Goal: Task Accomplishment & Management: Use online tool/utility

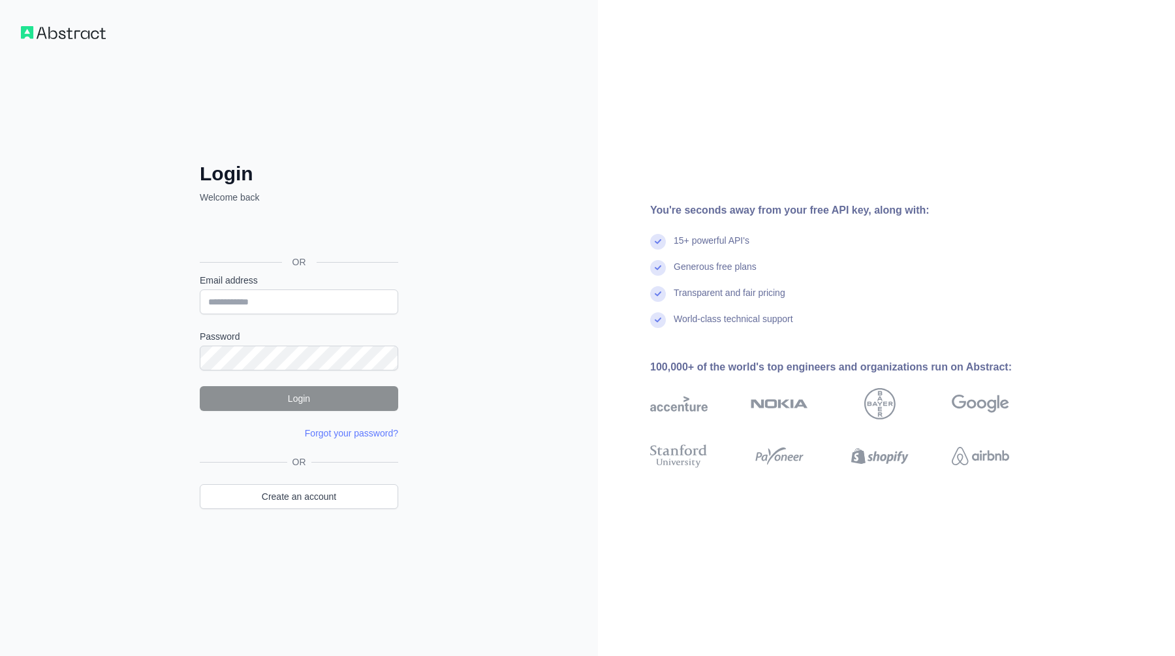
click at [462, 242] on div "Login Welcome back OR Email address Password Login Forgot your password? Please…" at bounding box center [299, 328] width 598 height 656
click at [247, 293] on input "Email address" at bounding box center [299, 301] width 198 height 25
type input "**********"
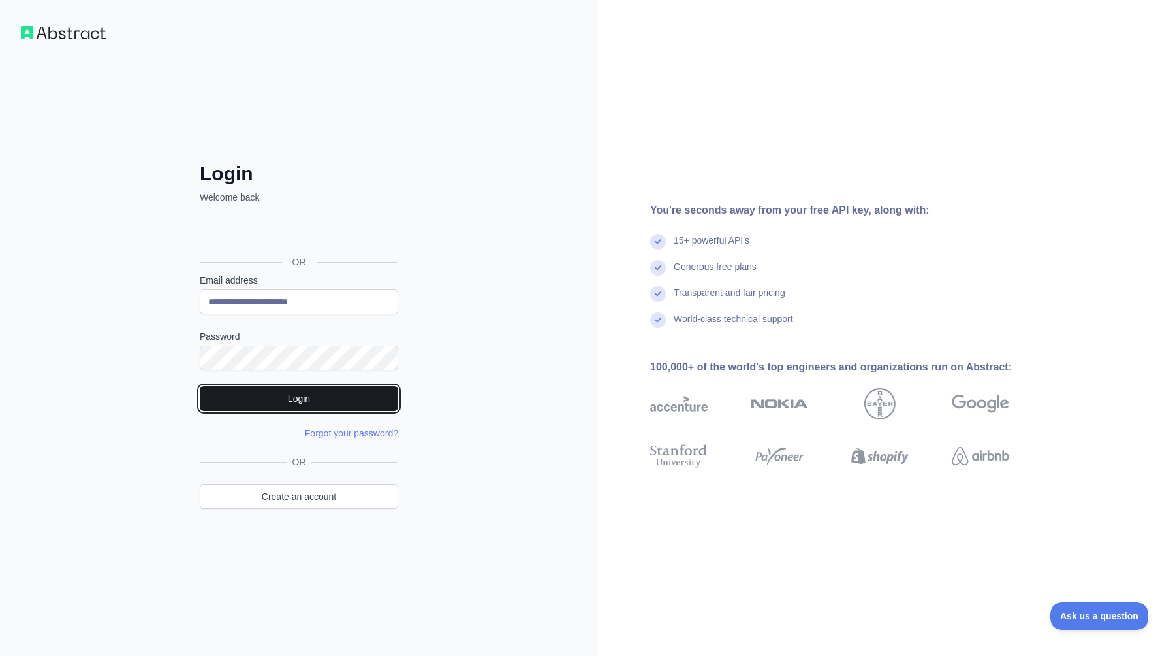
click at [296, 398] on button "Login" at bounding box center [299, 398] width 198 height 25
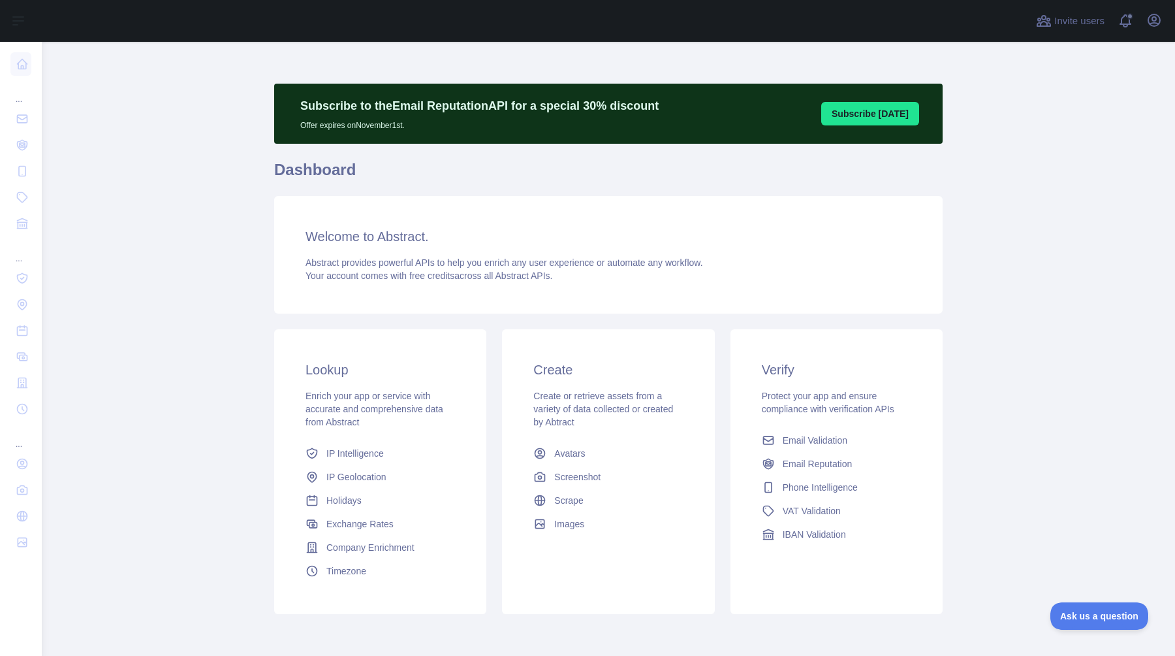
scroll to position [55, 0]
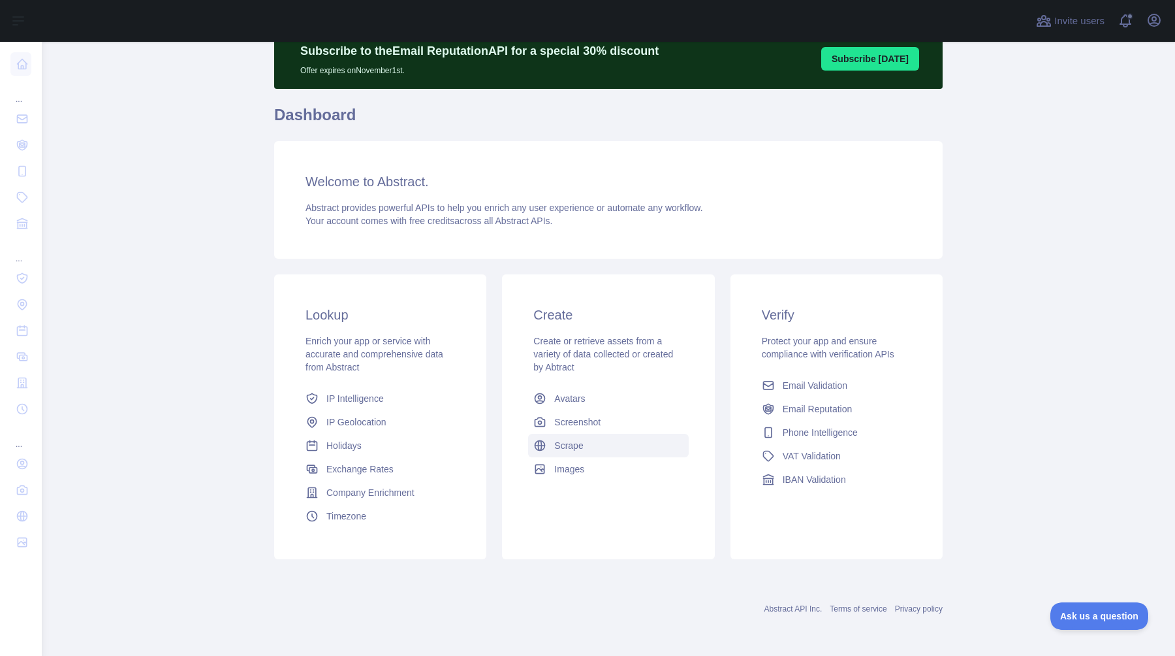
click at [569, 446] on span "Scrape" at bounding box center [568, 445] width 29 height 13
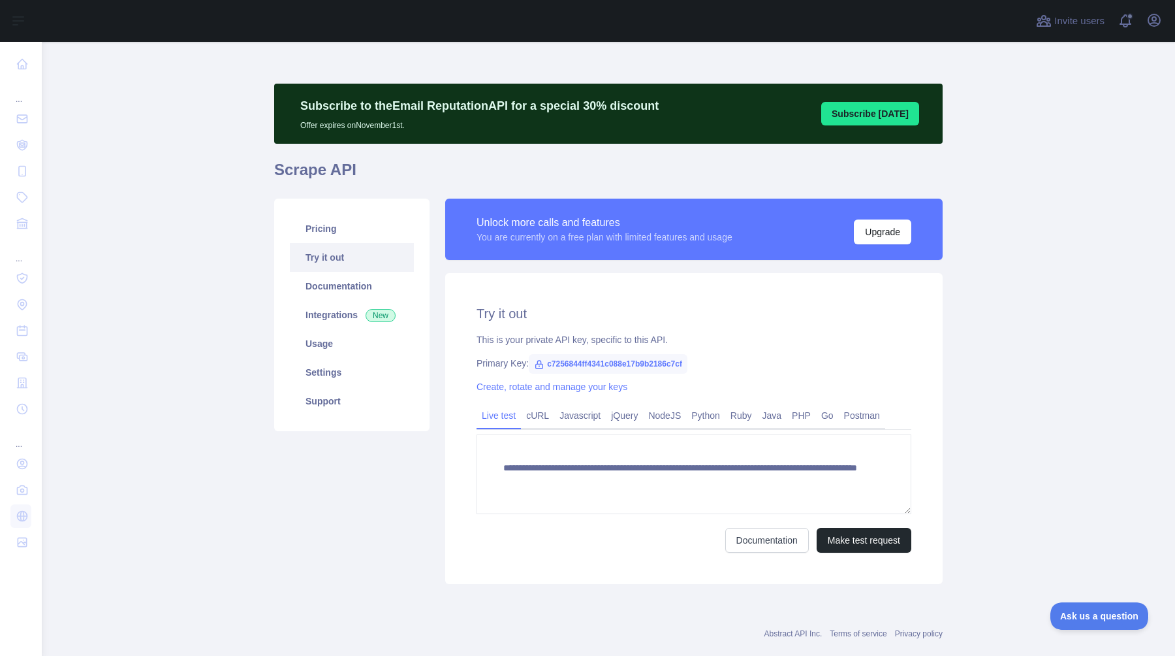
click at [614, 363] on span "c7256844ff4341c088e17b9b2186c7cf" at bounding box center [608, 364] width 159 height 20
copy span "c7256844ff4341c088e17b9b2186c7cf"
click at [757, 342] on div "This is your private API key, specific to this API." at bounding box center [694, 339] width 435 height 13
click at [864, 540] on button "Make test request" at bounding box center [864, 540] width 95 height 25
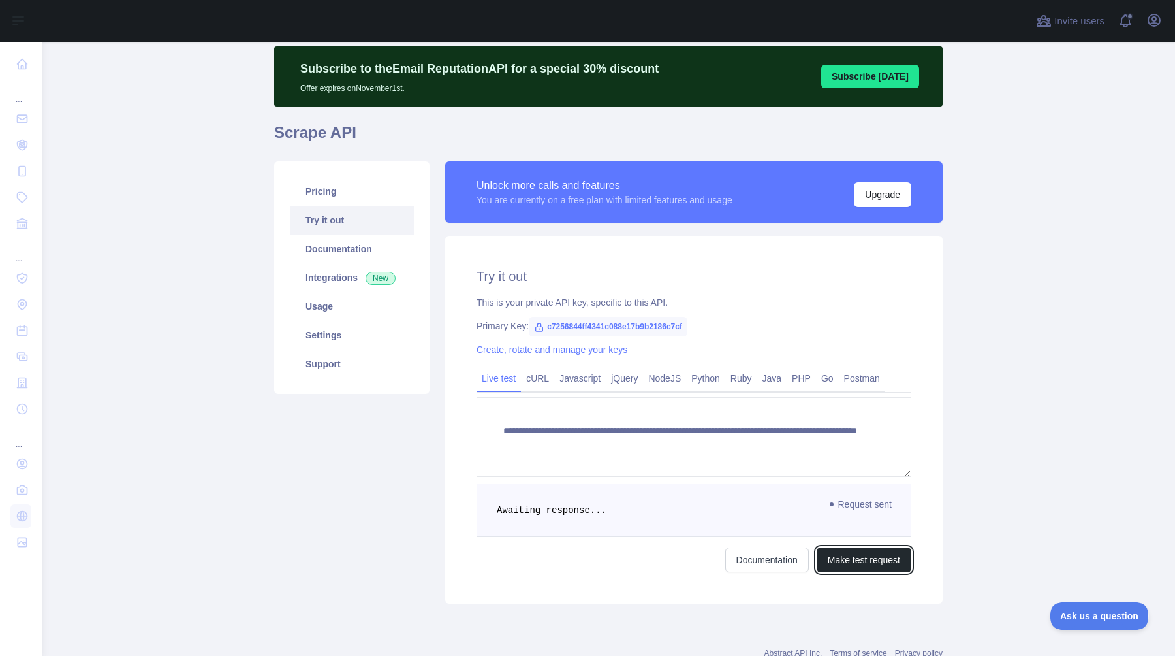
scroll to position [82, 0]
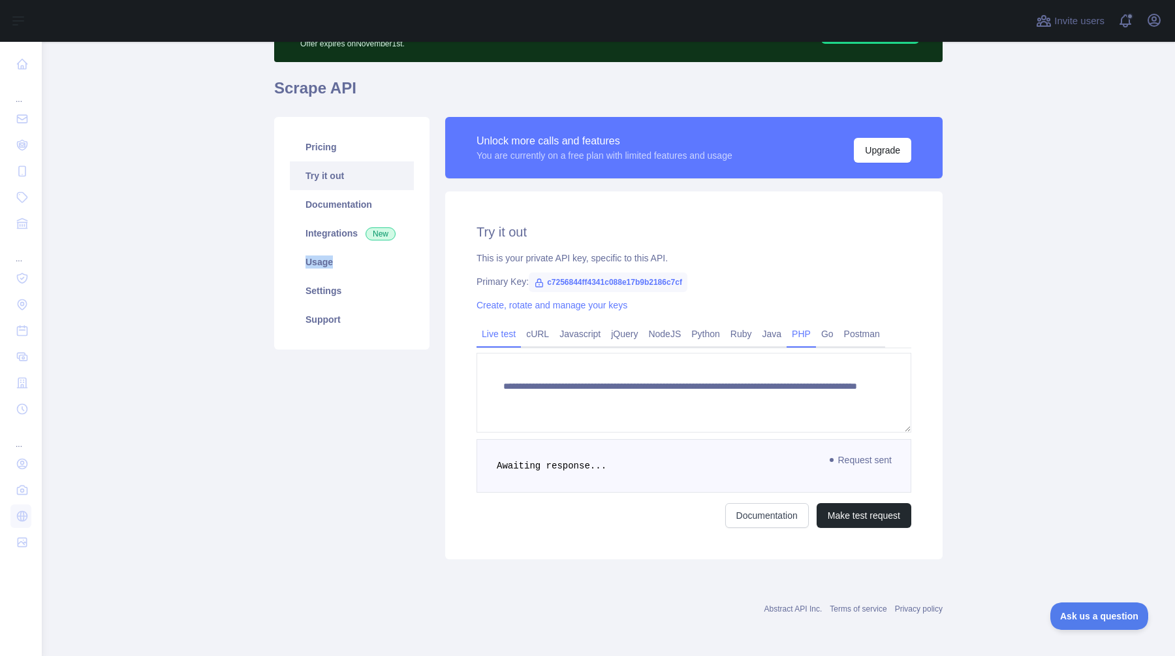
click at [812, 331] on link "PHP" at bounding box center [801, 333] width 29 height 21
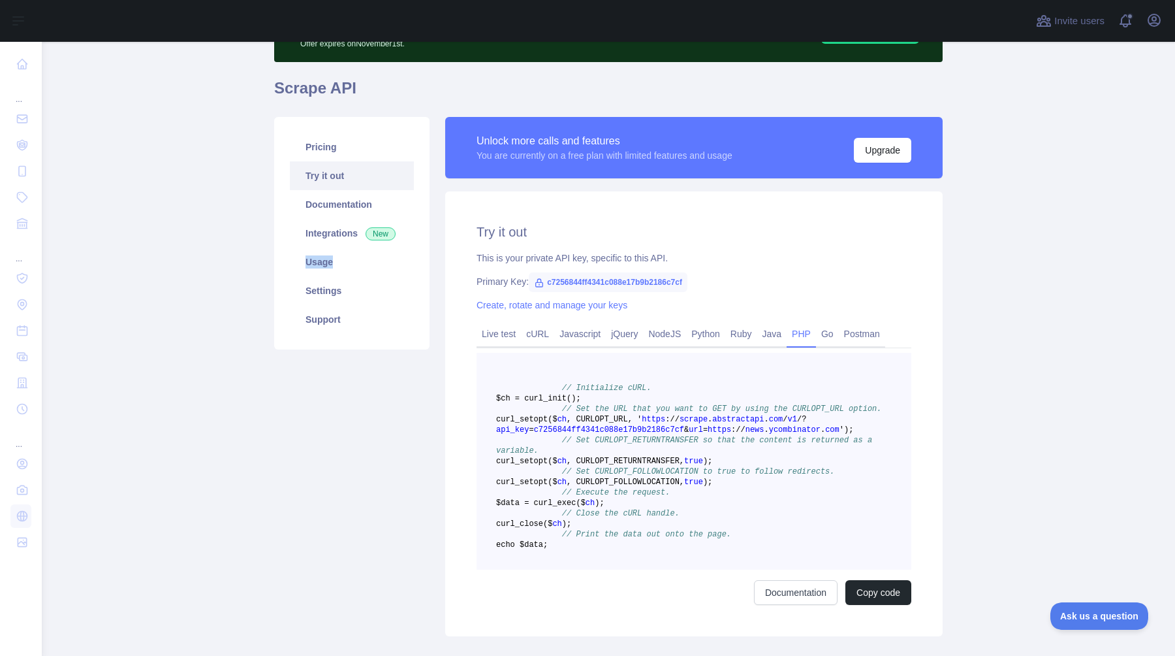
scroll to position [232, 0]
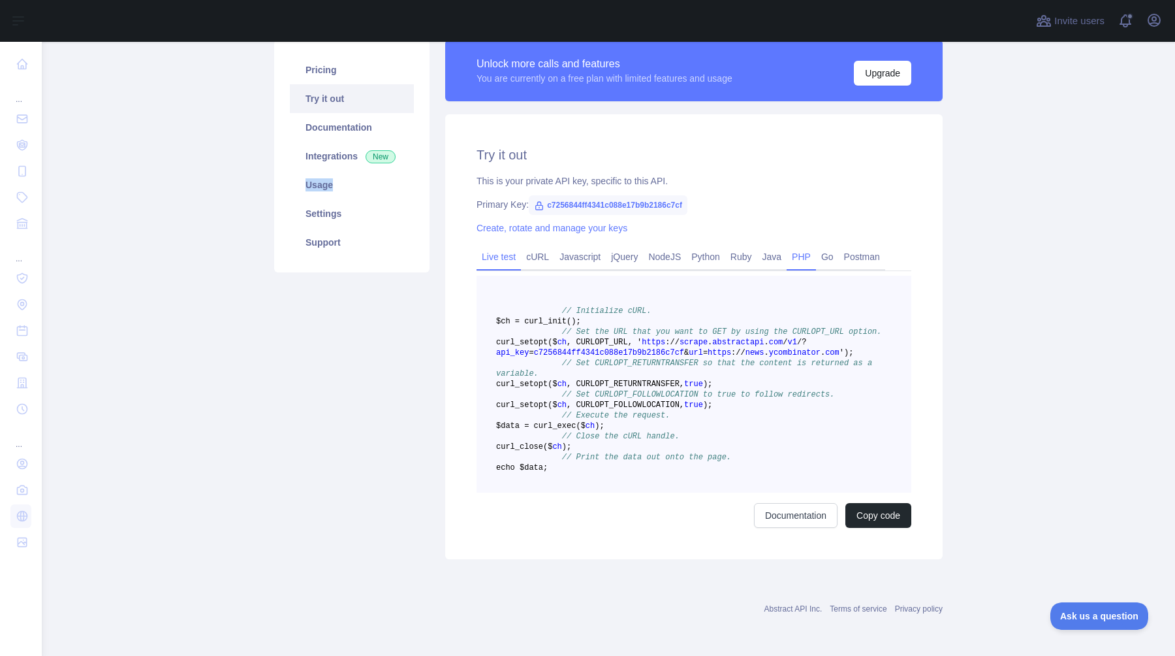
click at [500, 246] on link "Live test" at bounding box center [499, 256] width 44 height 21
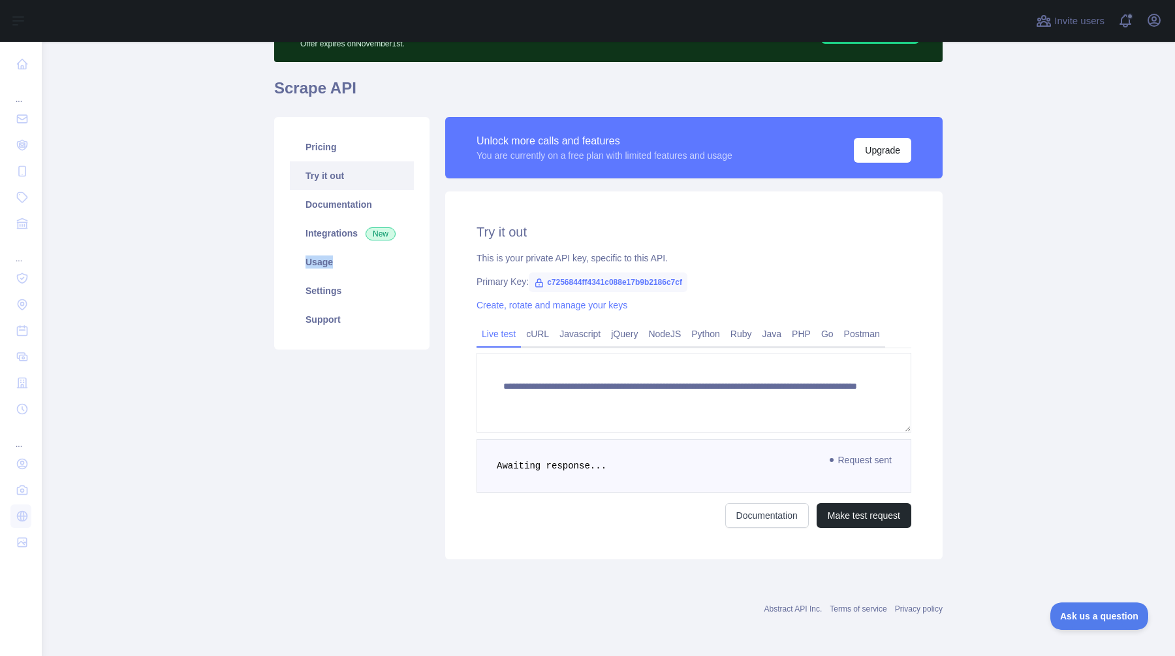
scroll to position [82, 0]
drag, startPoint x: 836, startPoint y: 458, endPoint x: 885, endPoint y: 458, distance: 49.0
click at [885, 458] on span "Request sent" at bounding box center [861, 460] width 75 height 16
click at [903, 464] on pre "Awaiting response..." at bounding box center [694, 466] width 435 height 54
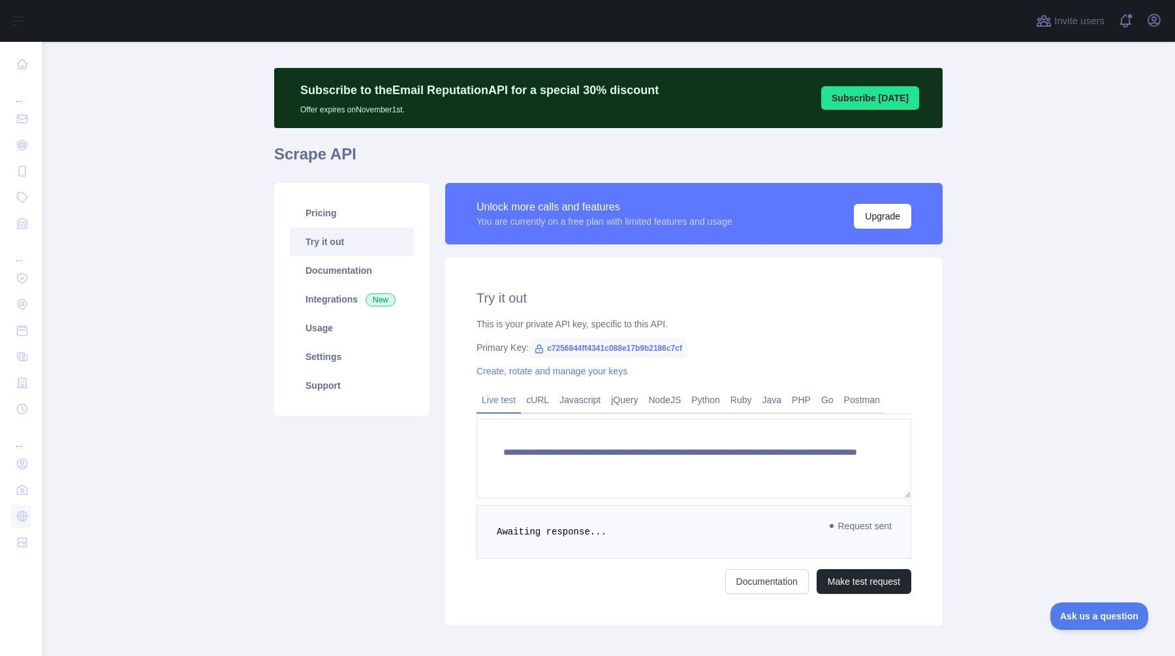
scroll to position [0, 0]
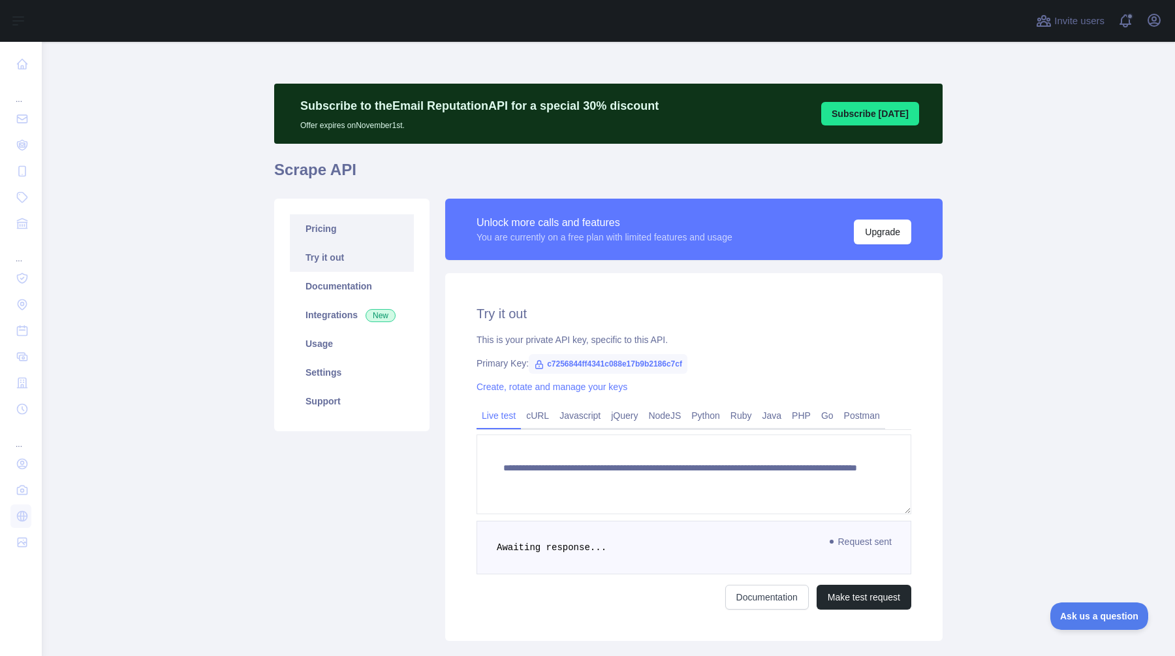
click at [353, 230] on link "Pricing" at bounding box center [352, 228] width 124 height 29
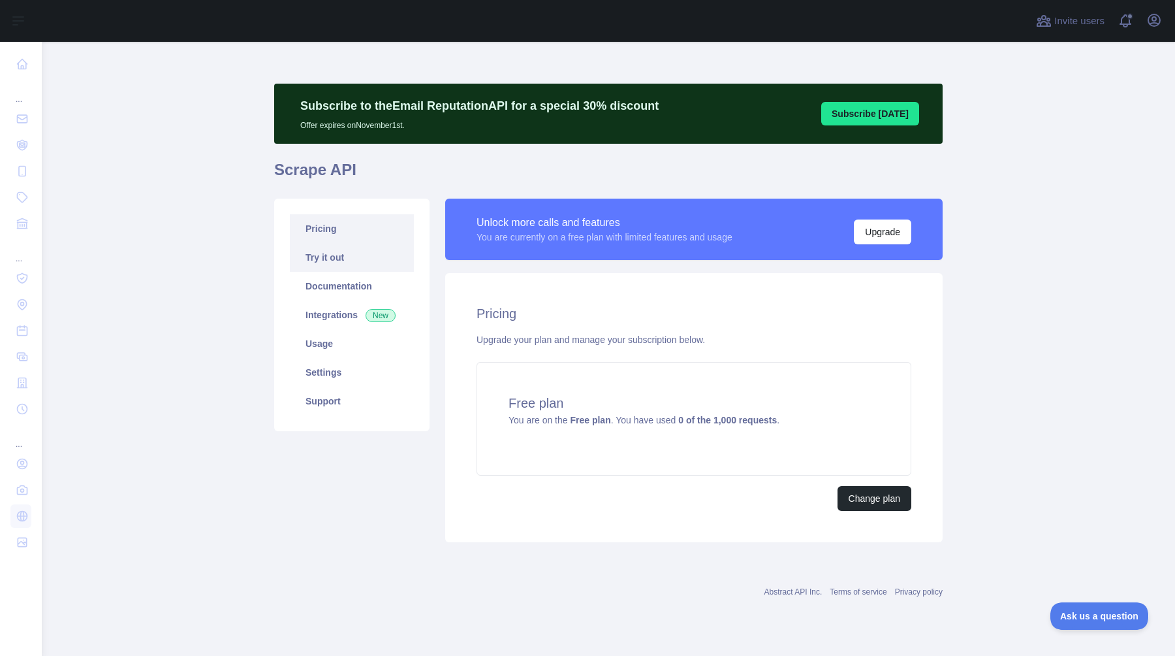
click at [345, 255] on link "Try it out" at bounding box center [352, 257] width 124 height 29
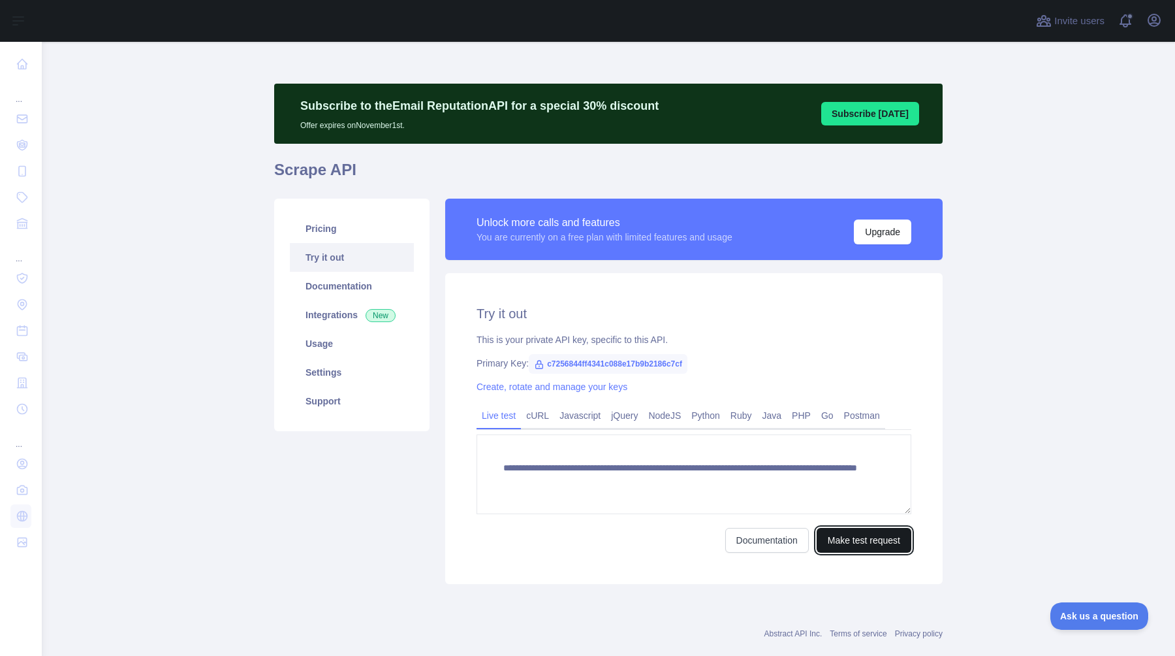
click at [836, 541] on button "Make test request" at bounding box center [864, 540] width 95 height 25
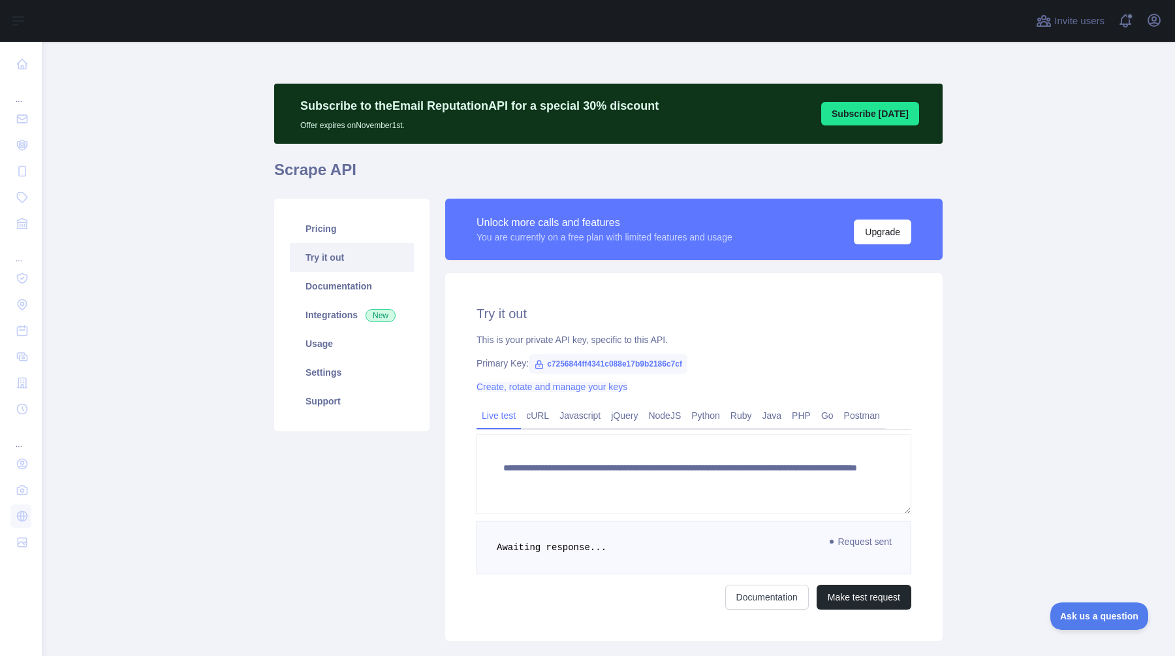
click at [550, 388] on link "Create, rotate and manage your keys" at bounding box center [552, 386] width 151 height 10
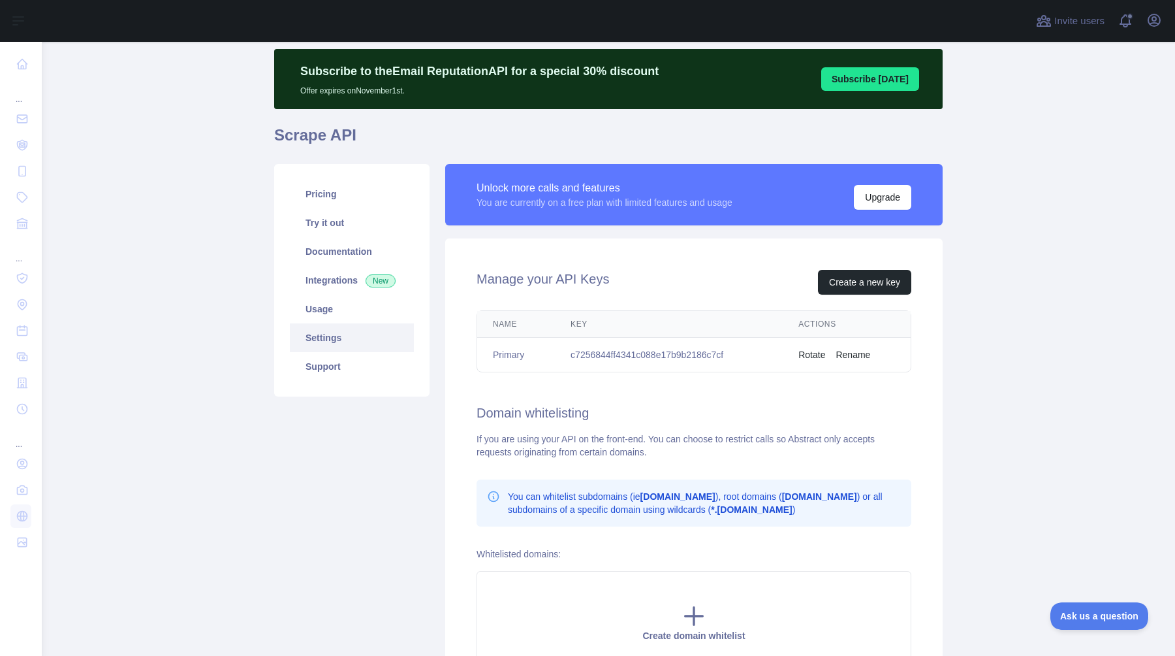
scroll to position [35, 0]
click at [751, 383] on div "Manage your API Keys Create a new key Name Key Actions Primary c7256844ff4341c0…" at bounding box center [694, 471] width 498 height 467
click at [367, 224] on link "Try it out" at bounding box center [352, 222] width 124 height 29
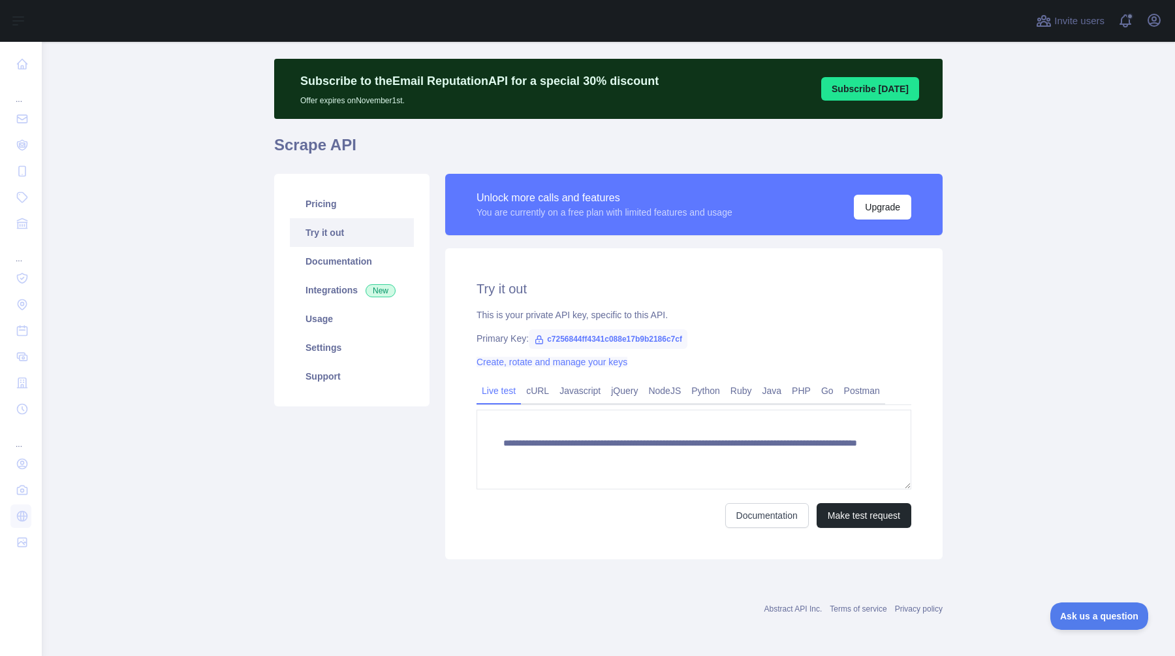
click at [537, 362] on link "Create, rotate and manage your keys" at bounding box center [552, 362] width 151 height 10
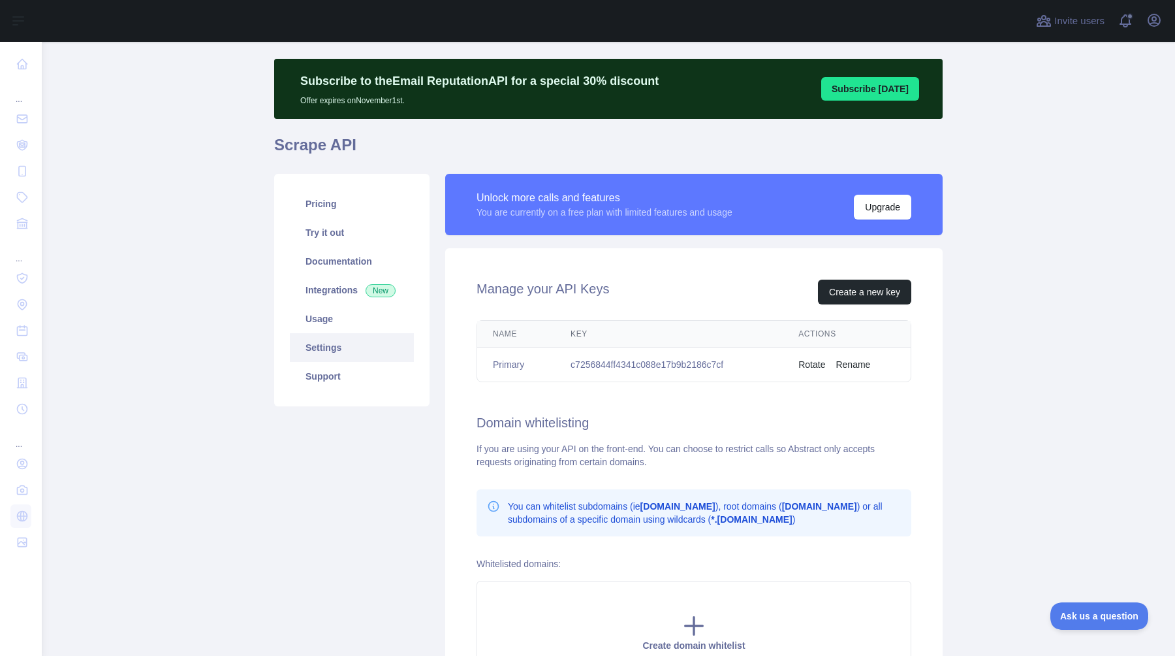
click at [810, 362] on button "Rotate" at bounding box center [812, 364] width 27 height 13
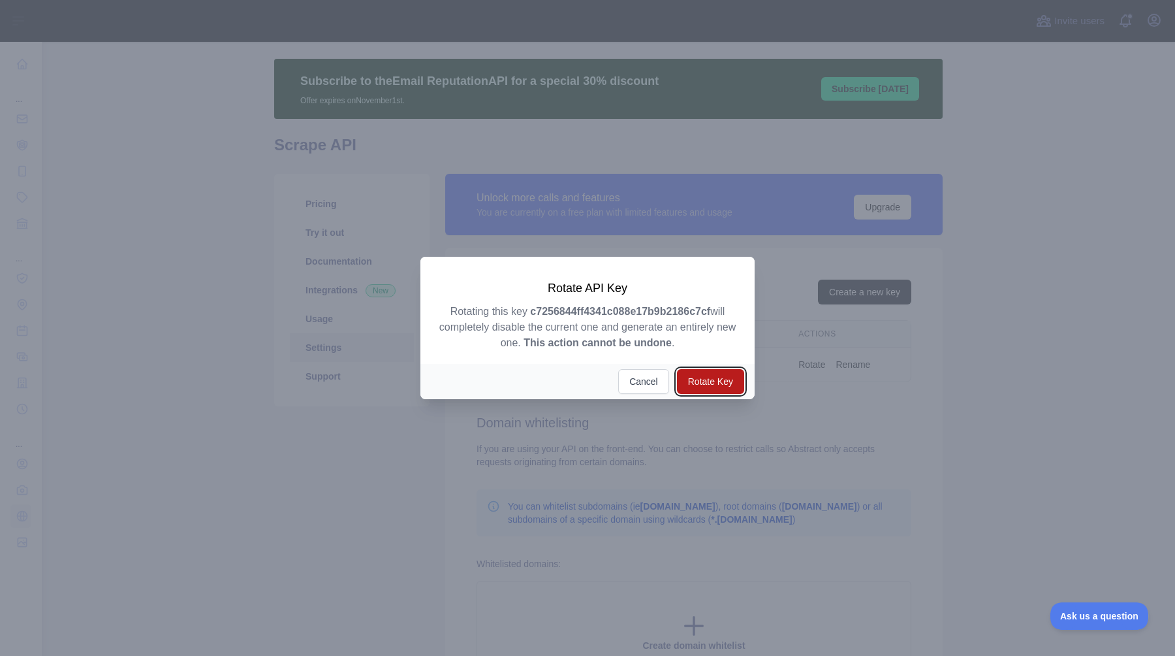
click at [733, 377] on button "Rotate Key" at bounding box center [710, 381] width 67 height 25
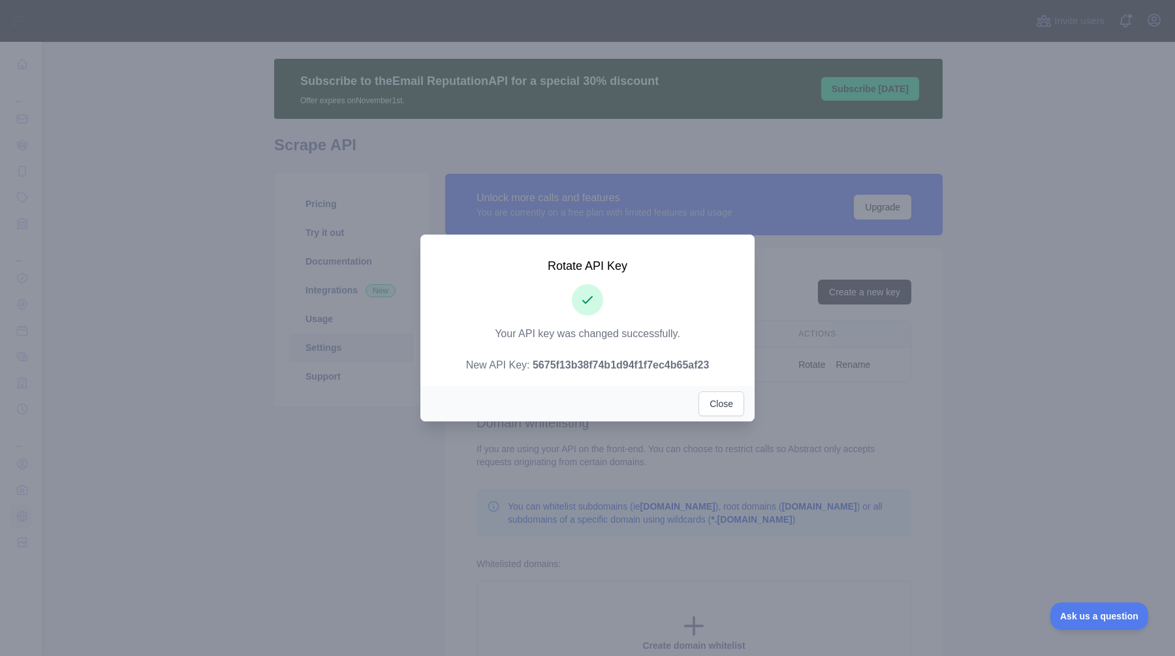
click at [596, 365] on strong "5675f13b38f74b1d94f1f7ec4b65af23" at bounding box center [621, 364] width 176 height 11
copy strong "5675f13b38f74b1d94f1f7ec4b65af23"
click at [735, 406] on button "Close" at bounding box center [722, 403] width 46 height 25
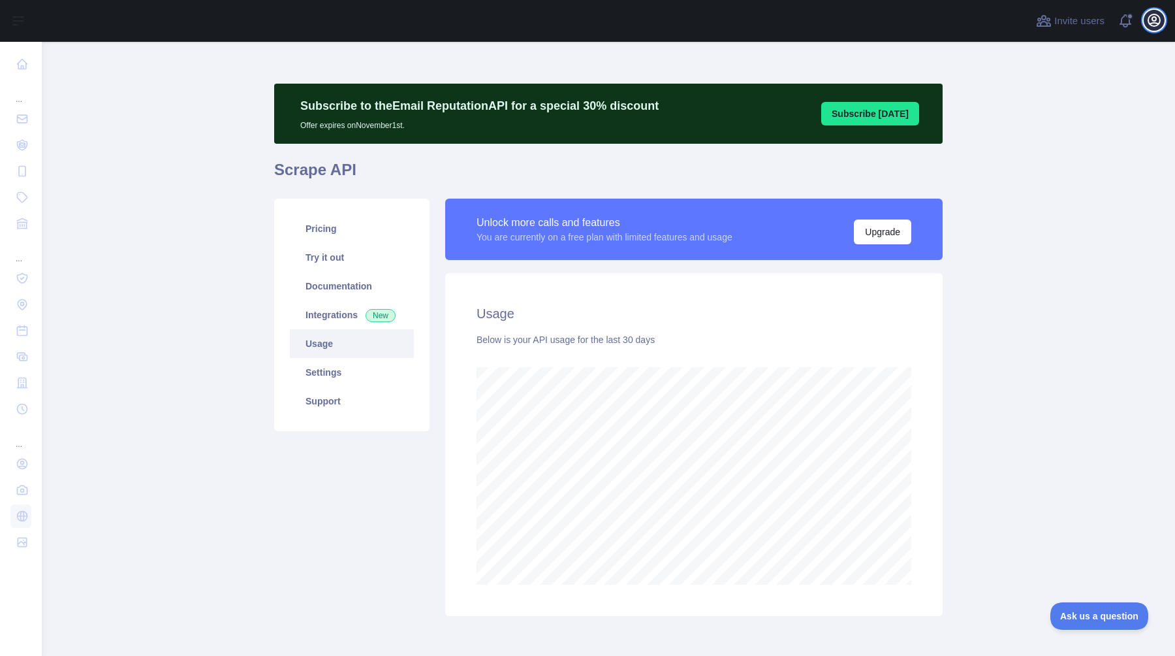
click at [1157, 18] on icon "button" at bounding box center [1155, 20] width 16 height 16
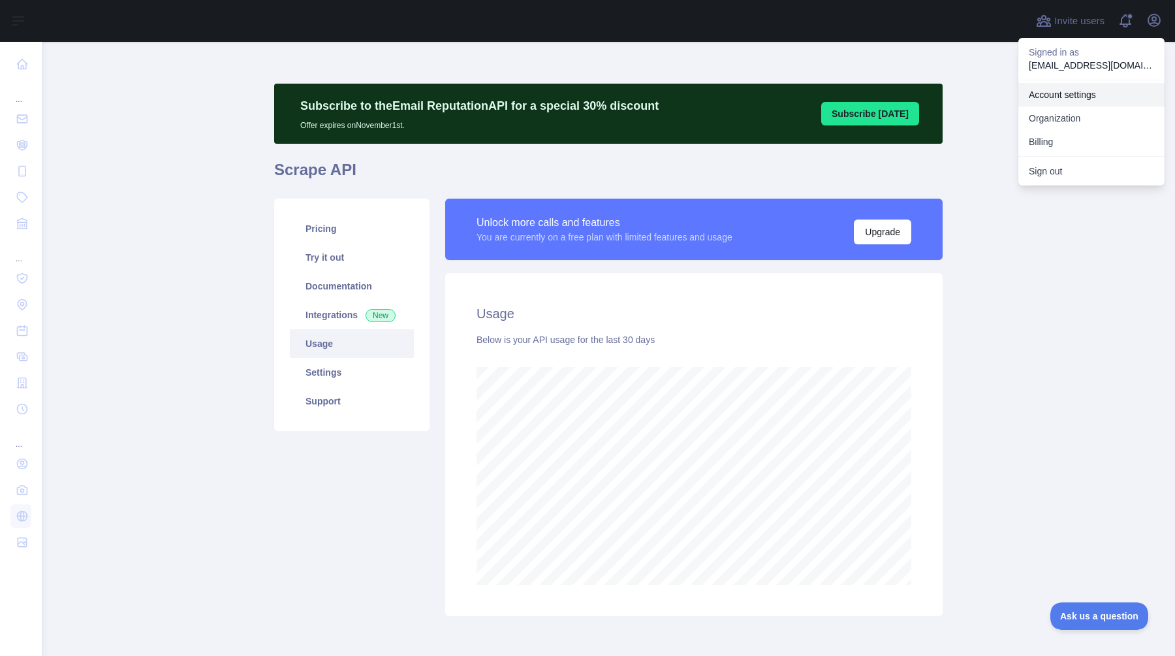
click at [1122, 91] on link "Account settings" at bounding box center [1092, 95] width 146 height 24
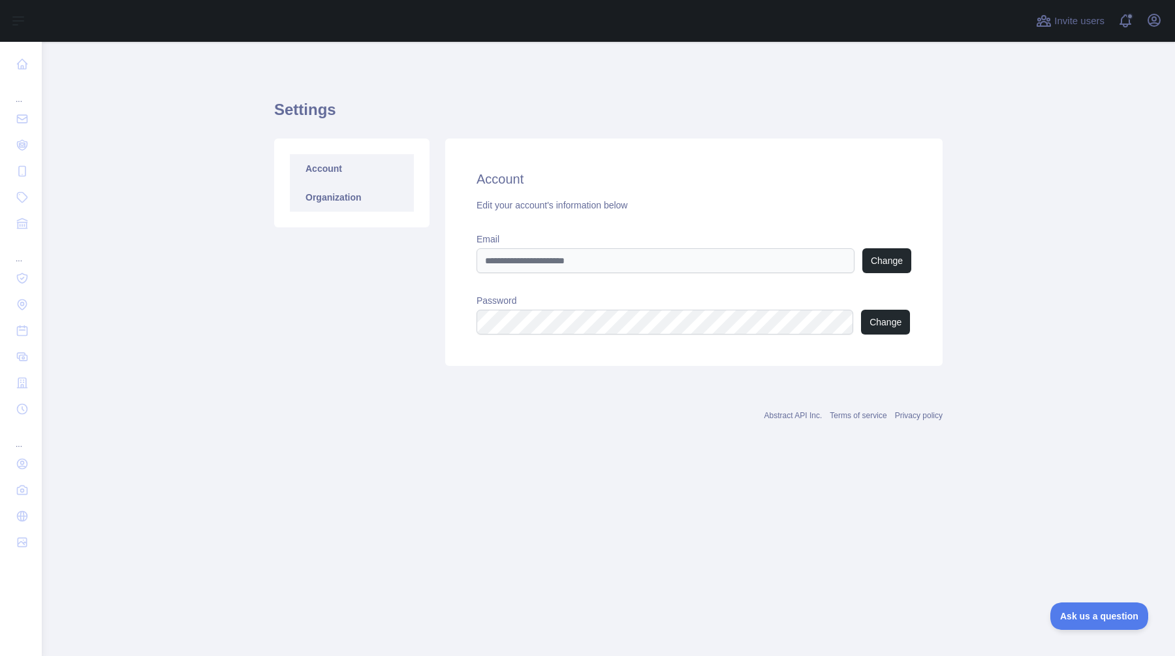
click at [360, 194] on link "Organization" at bounding box center [352, 197] width 124 height 29
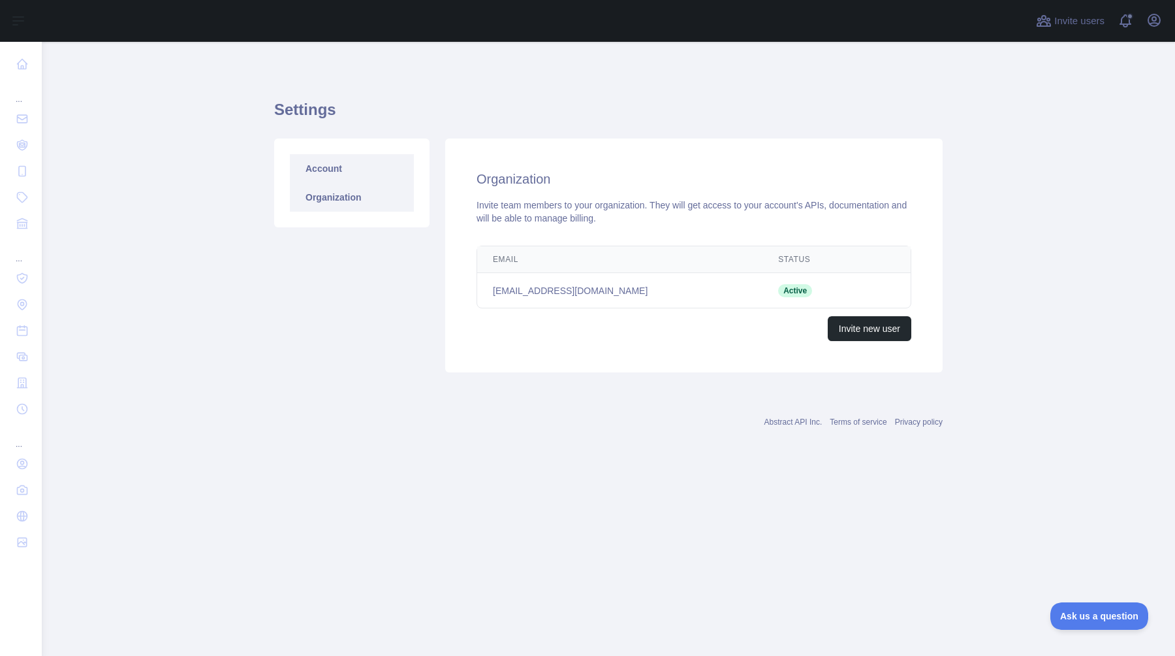
click at [348, 177] on link "Account" at bounding box center [352, 168] width 124 height 29
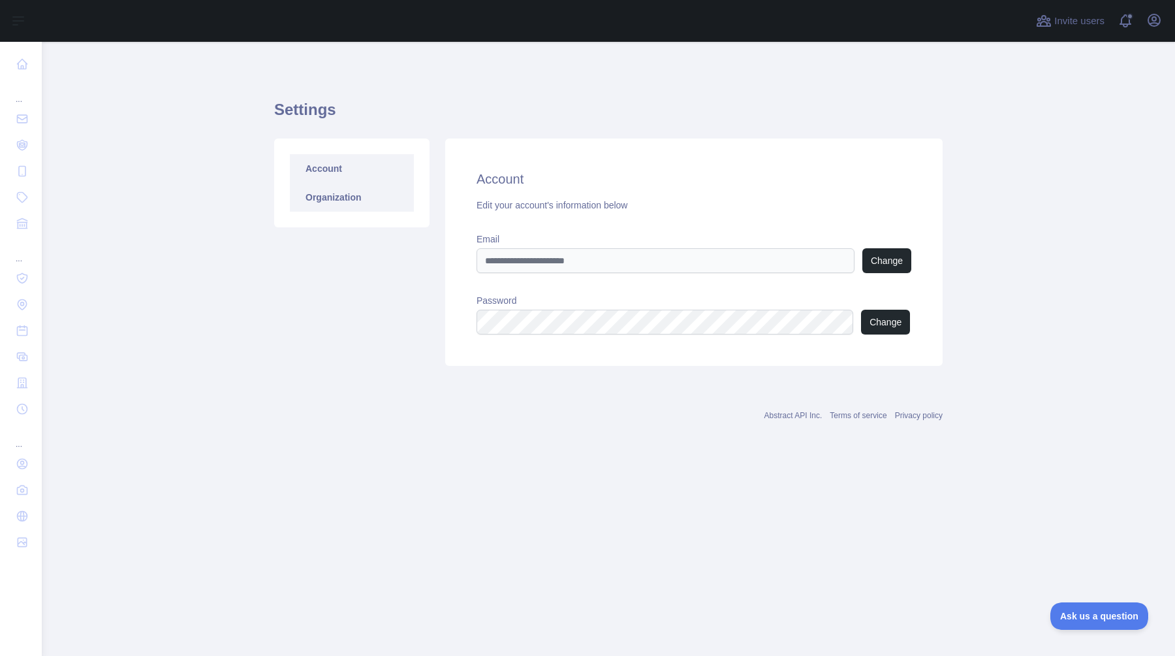
click at [347, 194] on link "Organization" at bounding box center [352, 197] width 124 height 29
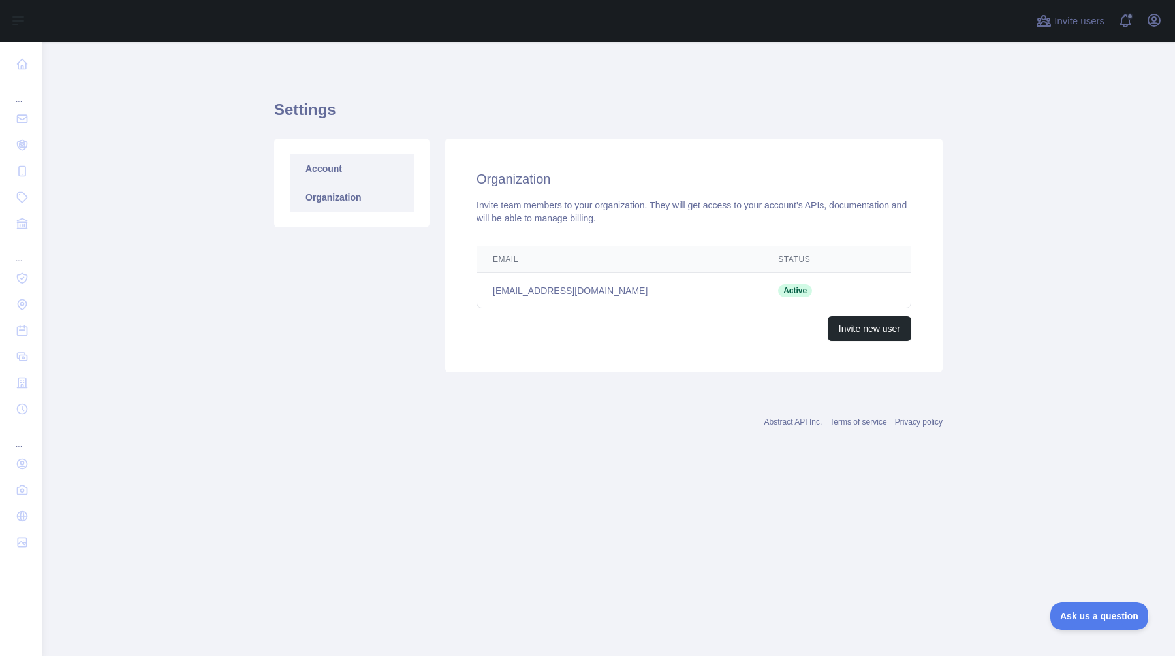
click at [337, 178] on link "Account" at bounding box center [352, 168] width 124 height 29
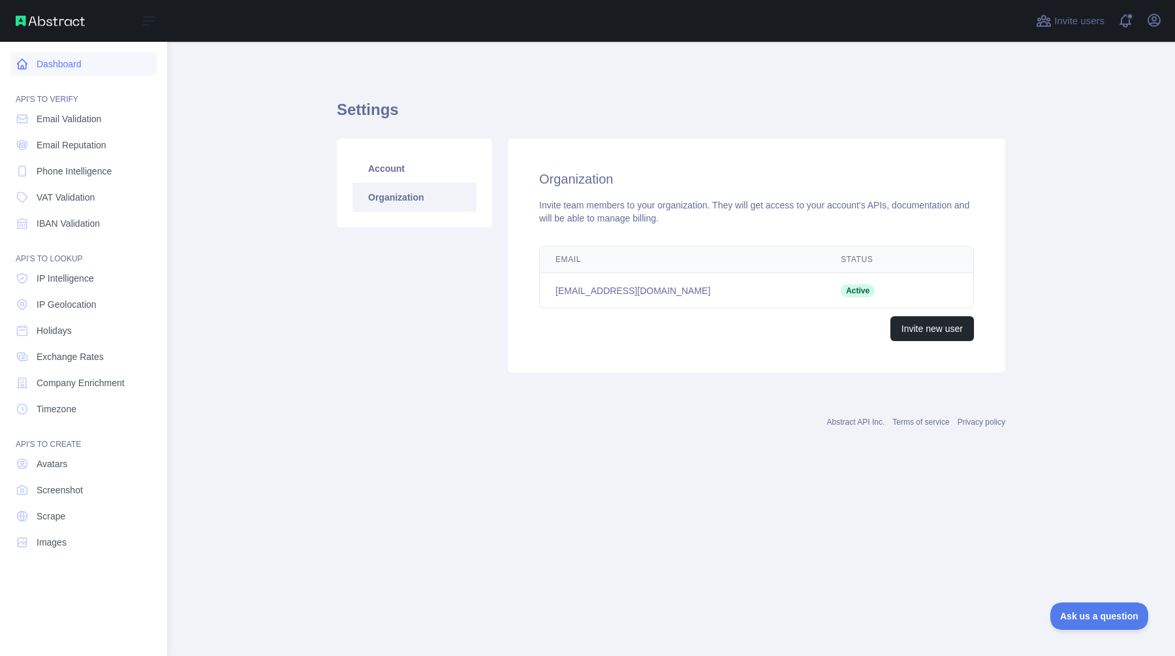
click at [22, 67] on icon at bounding box center [23, 64] width 10 height 10
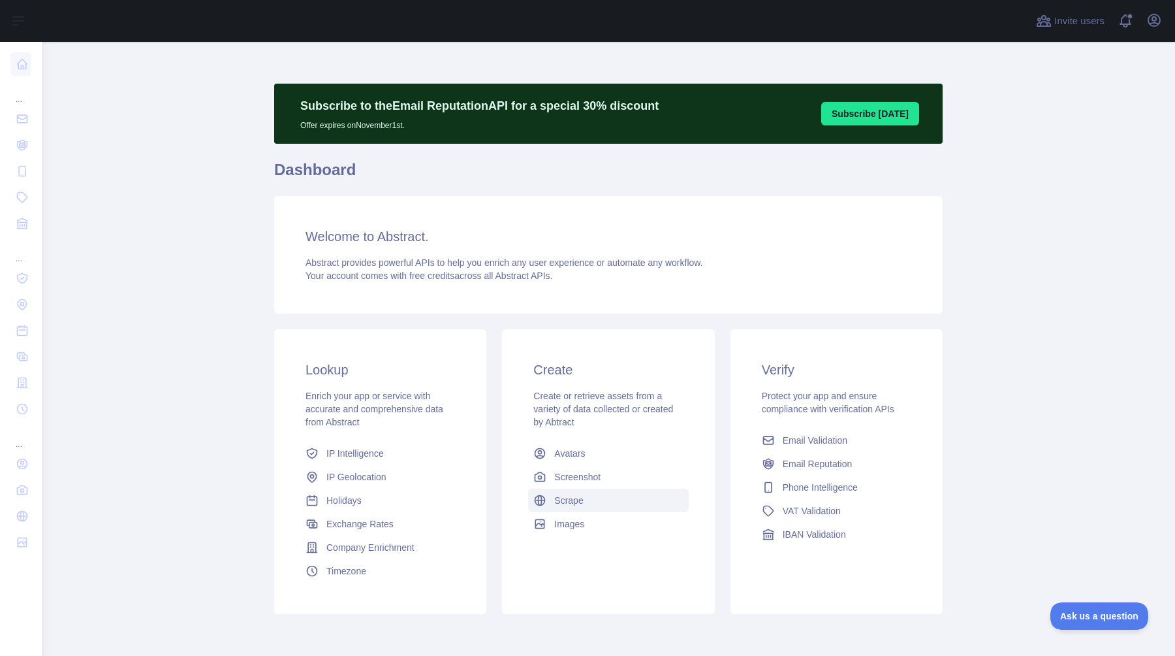
click at [563, 503] on span "Scrape" at bounding box center [568, 500] width 29 height 13
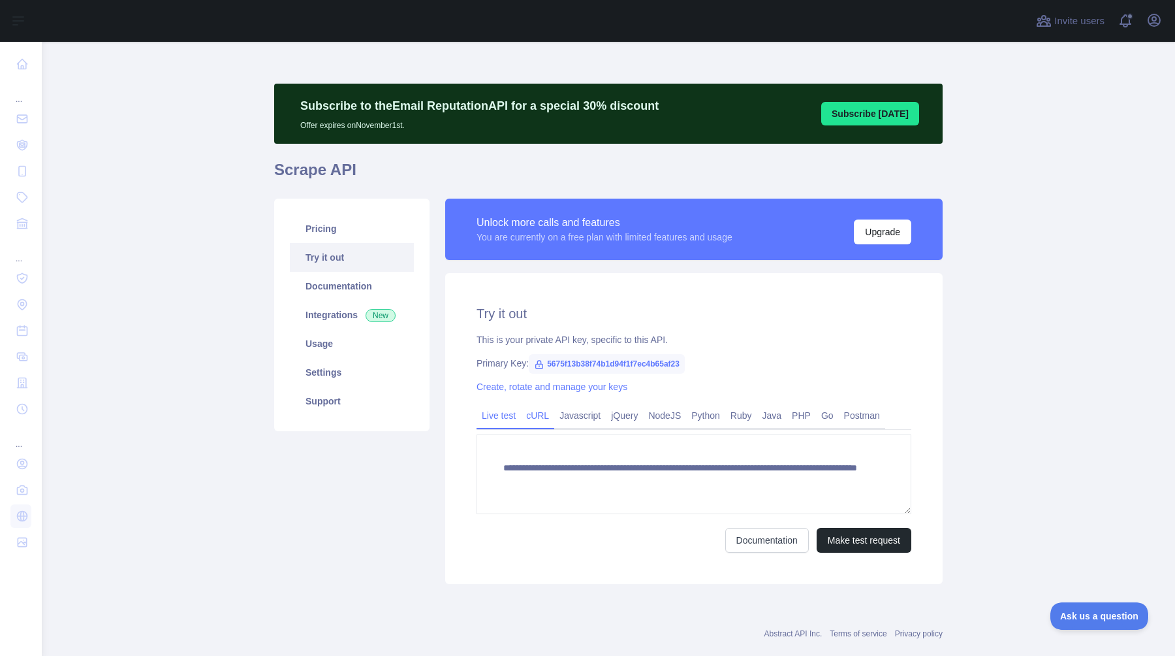
click at [536, 417] on link "cURL" at bounding box center [537, 415] width 33 height 21
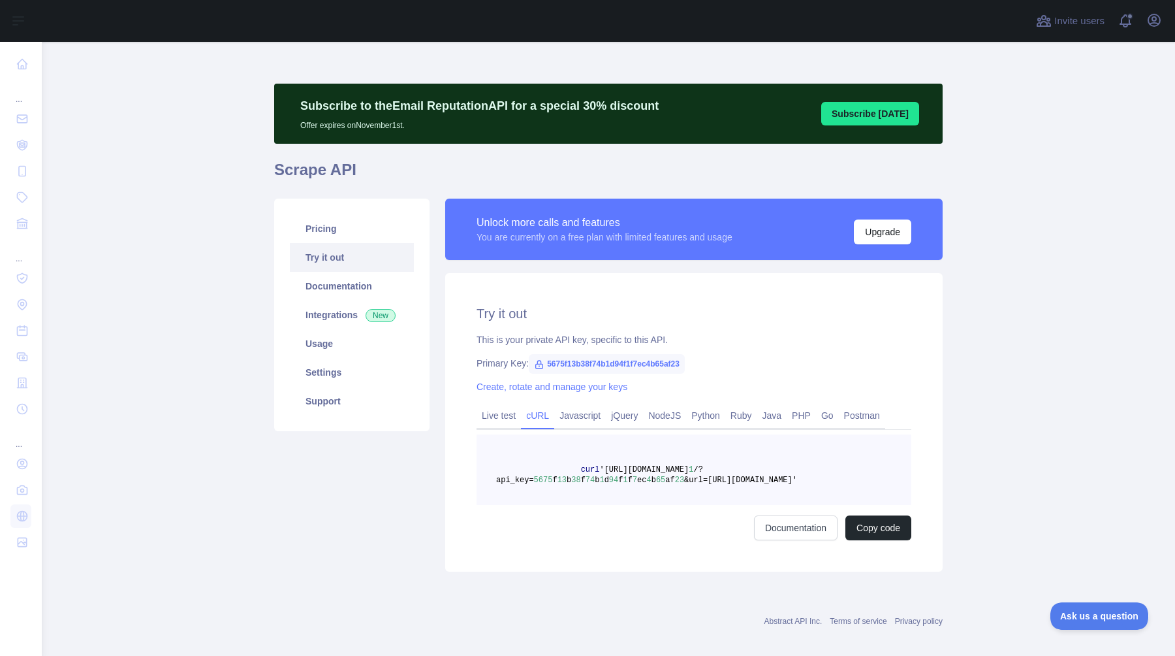
scroll to position [12, 0]
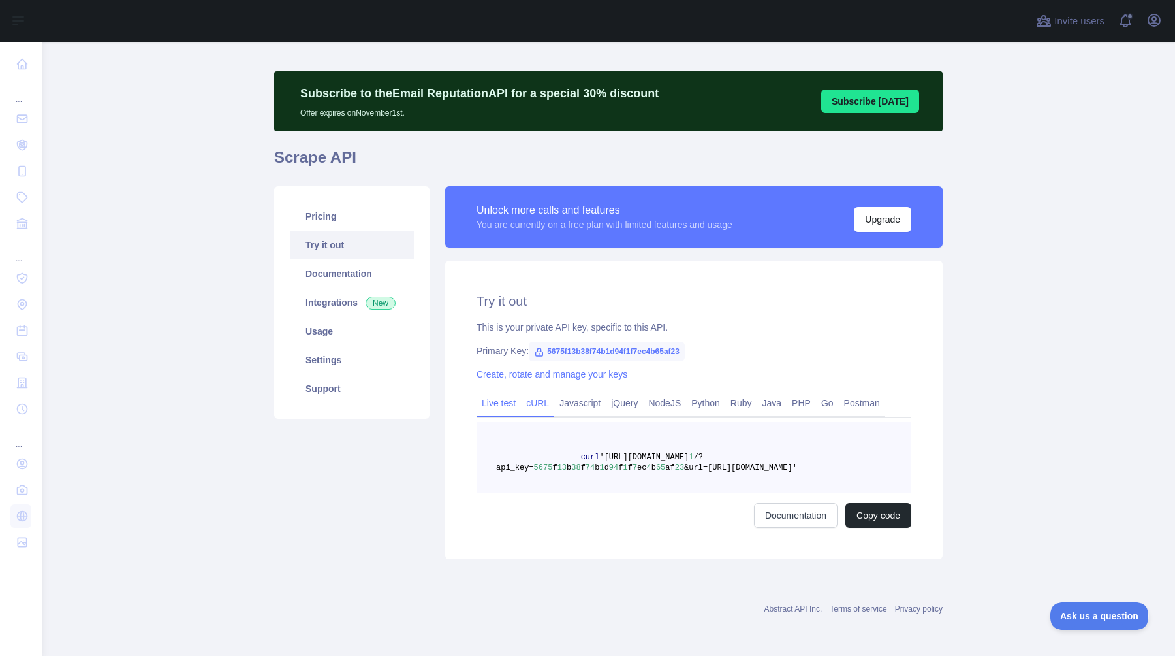
click at [499, 407] on link "Live test" at bounding box center [499, 402] width 44 height 21
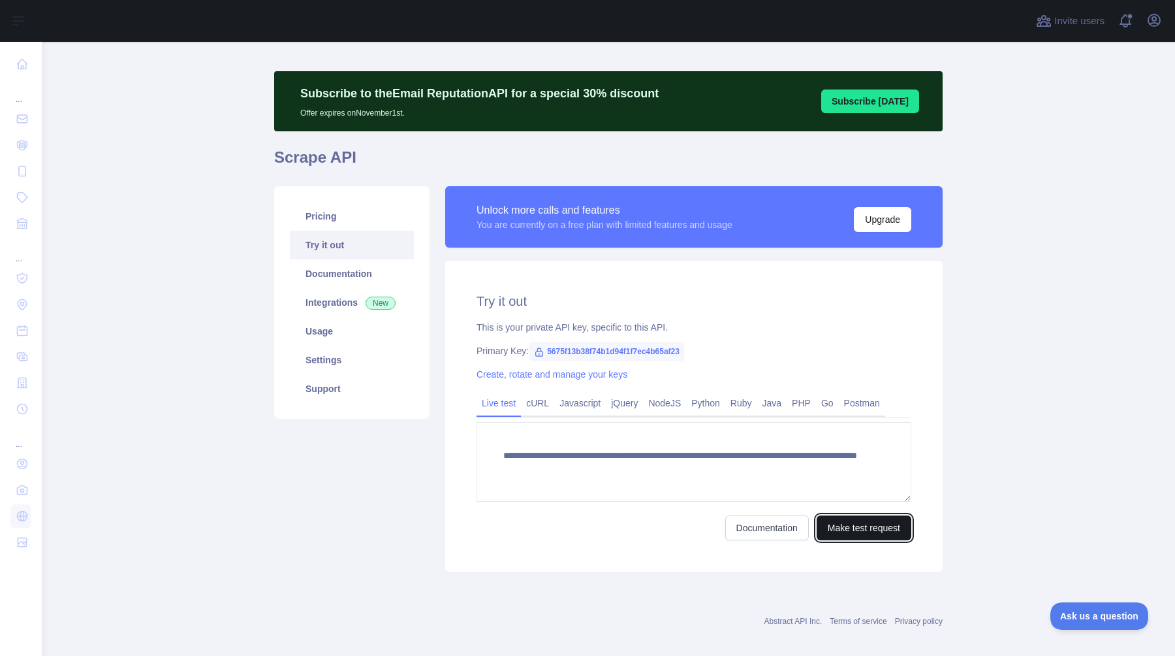
click at [859, 529] on button "Make test request" at bounding box center [864, 527] width 95 height 25
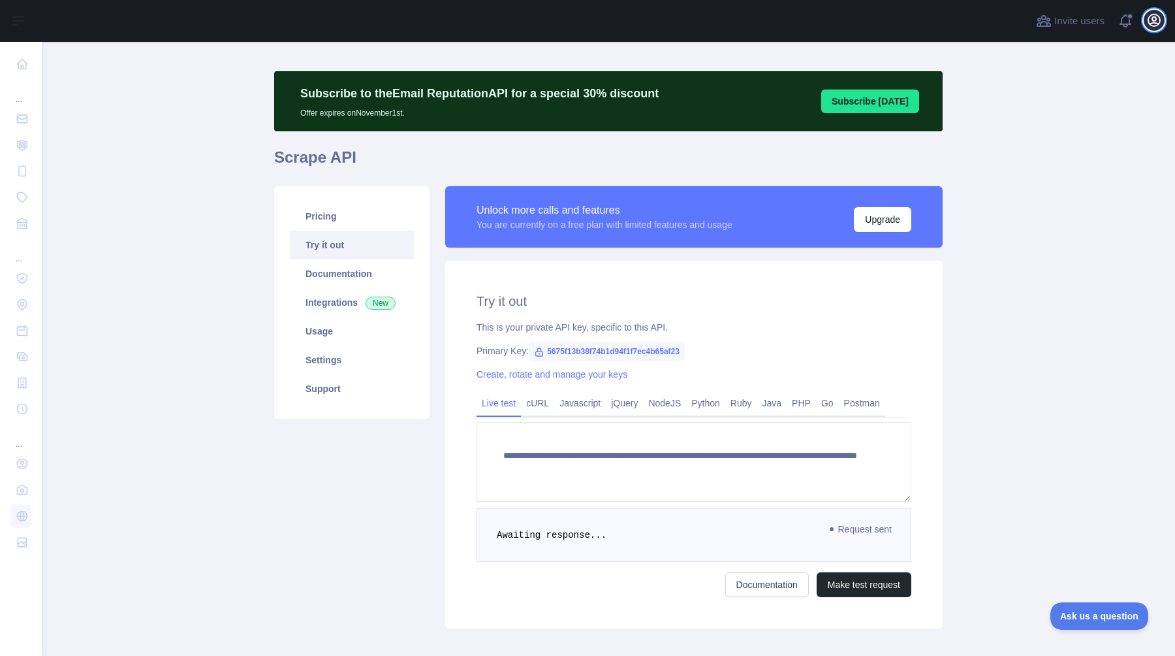
click at [1153, 27] on icon "button" at bounding box center [1155, 20] width 16 height 16
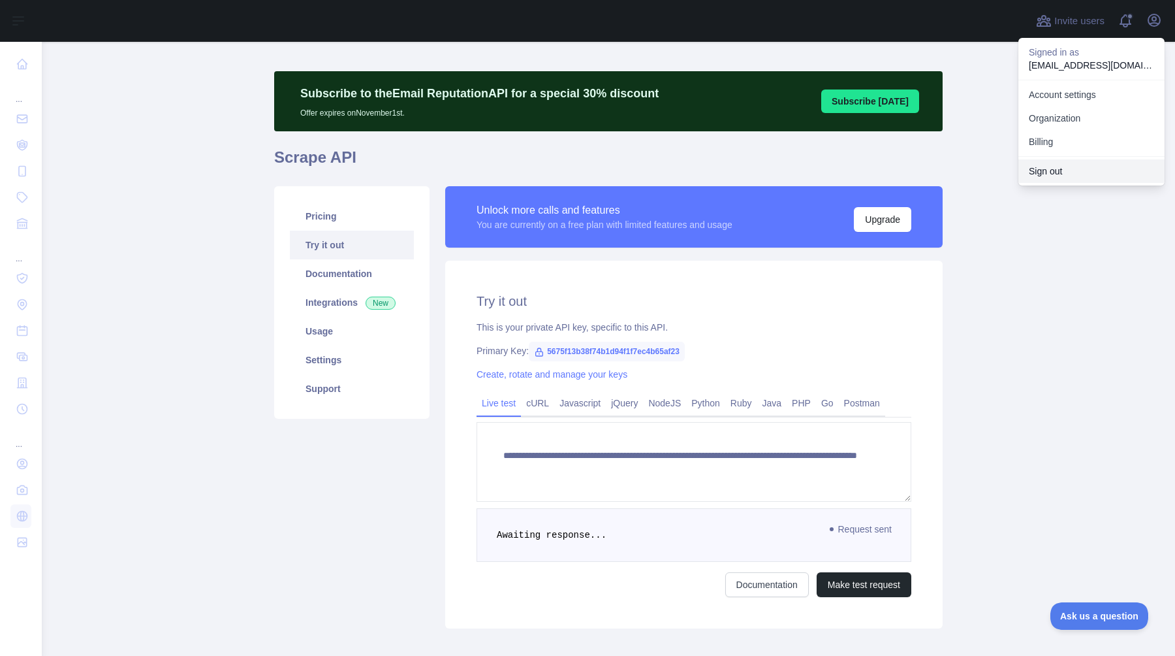
click at [1058, 172] on button "Sign out" at bounding box center [1092, 171] width 146 height 24
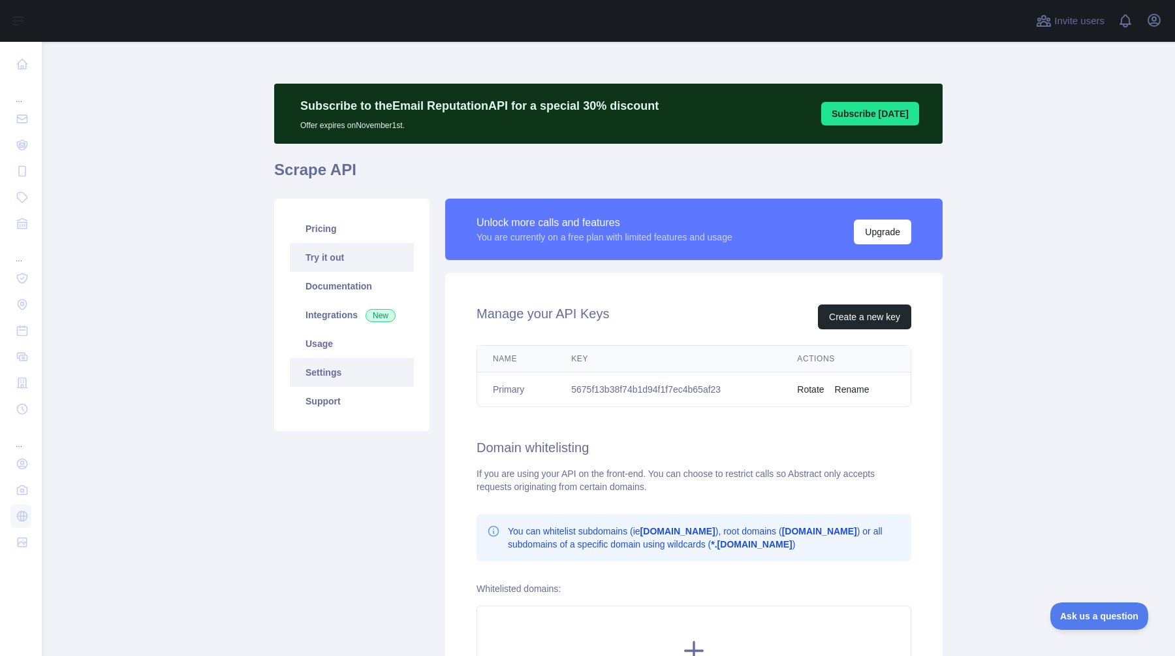
click at [331, 256] on link "Try it out" at bounding box center [352, 257] width 124 height 29
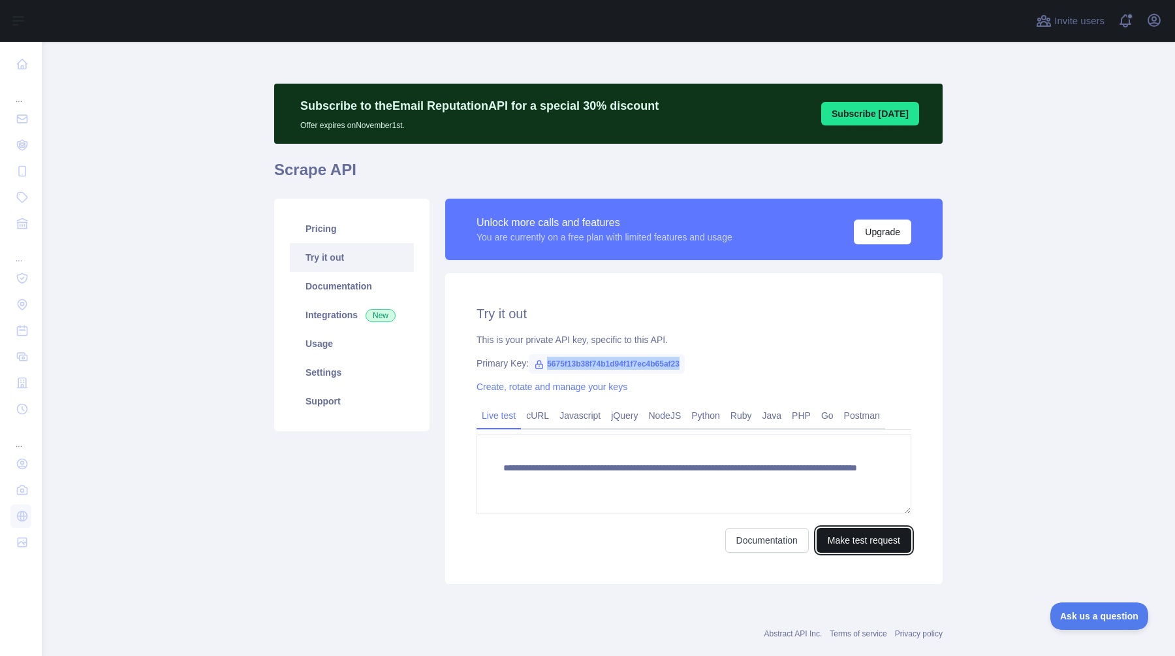
click at [871, 540] on button "Make test request" at bounding box center [864, 540] width 95 height 25
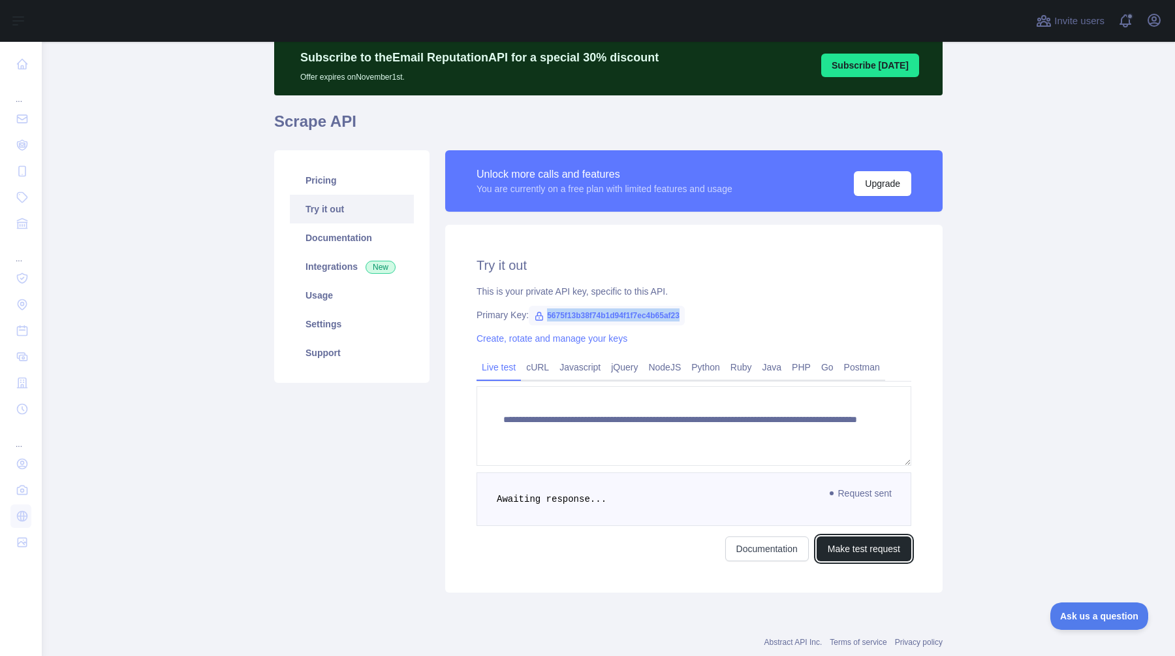
scroll to position [82, 0]
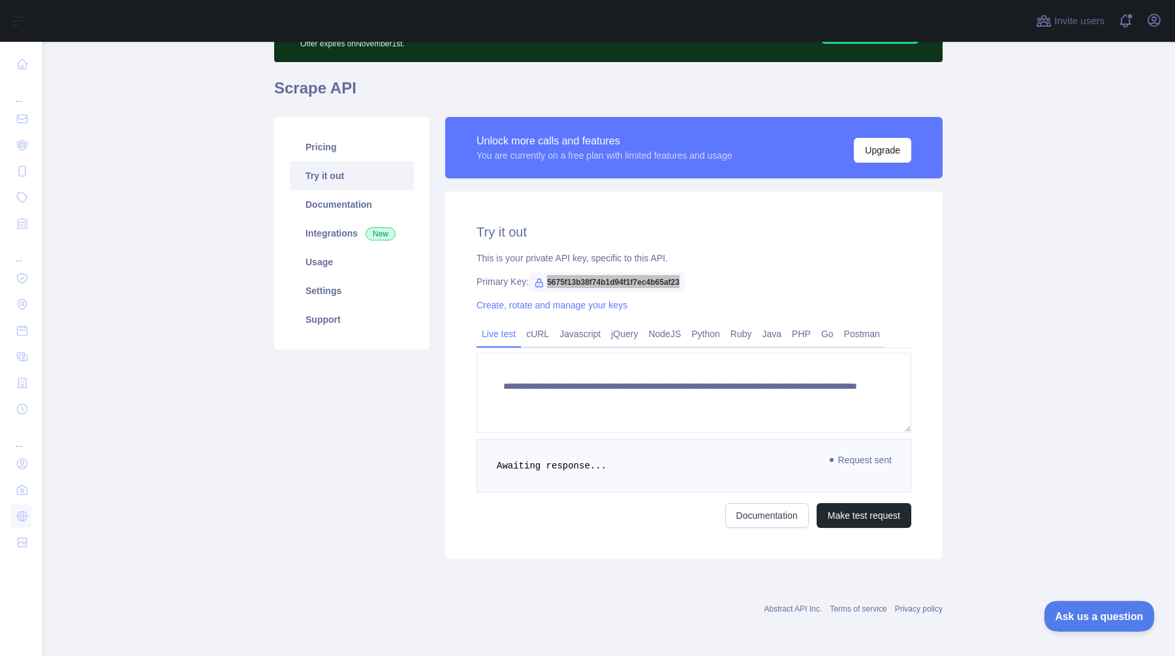
click at [1079, 610] on span "Ask us a question" at bounding box center [1093, 613] width 98 height 9
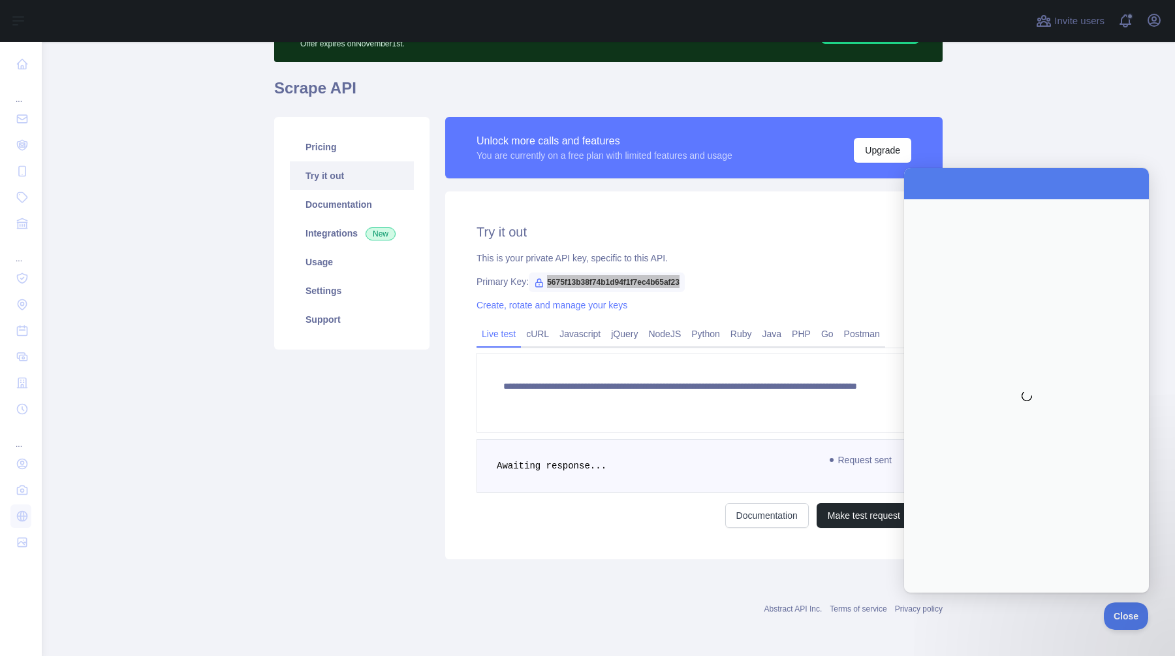
scroll to position [0, 0]
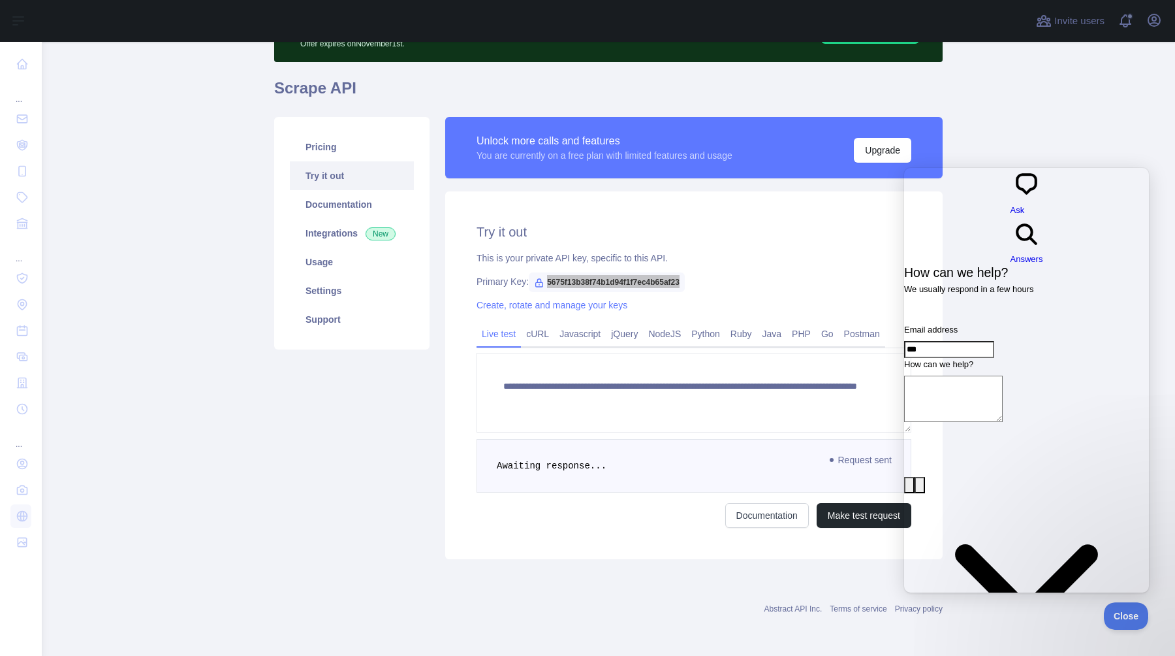
type input "**********"
click at [1003, 375] on textarea "How can we help?" at bounding box center [953, 398] width 99 height 46
paste textarea "**********"
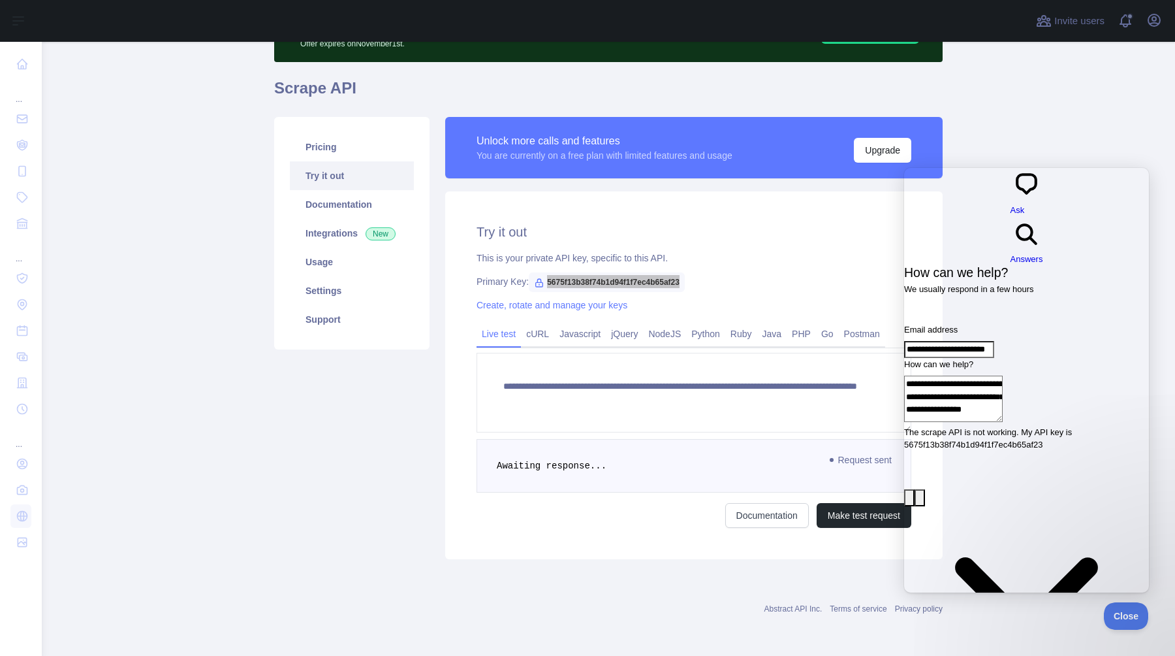
type textarea "**********"
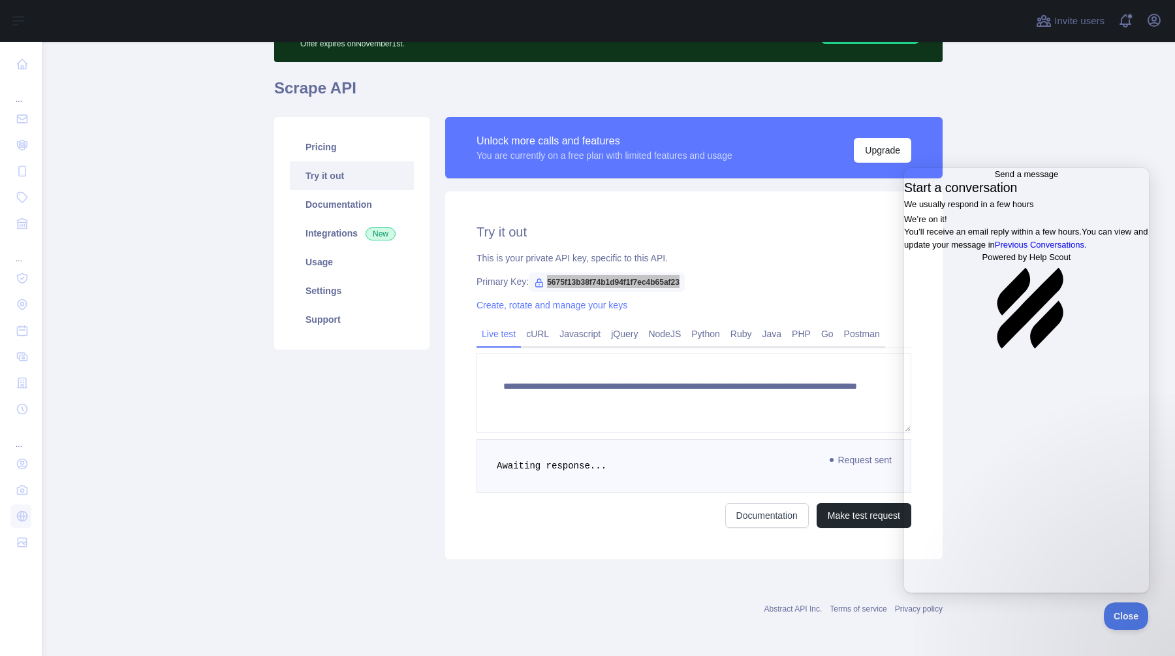
click at [995, 179] on span "Go back" at bounding box center [995, 174] width 0 height 10
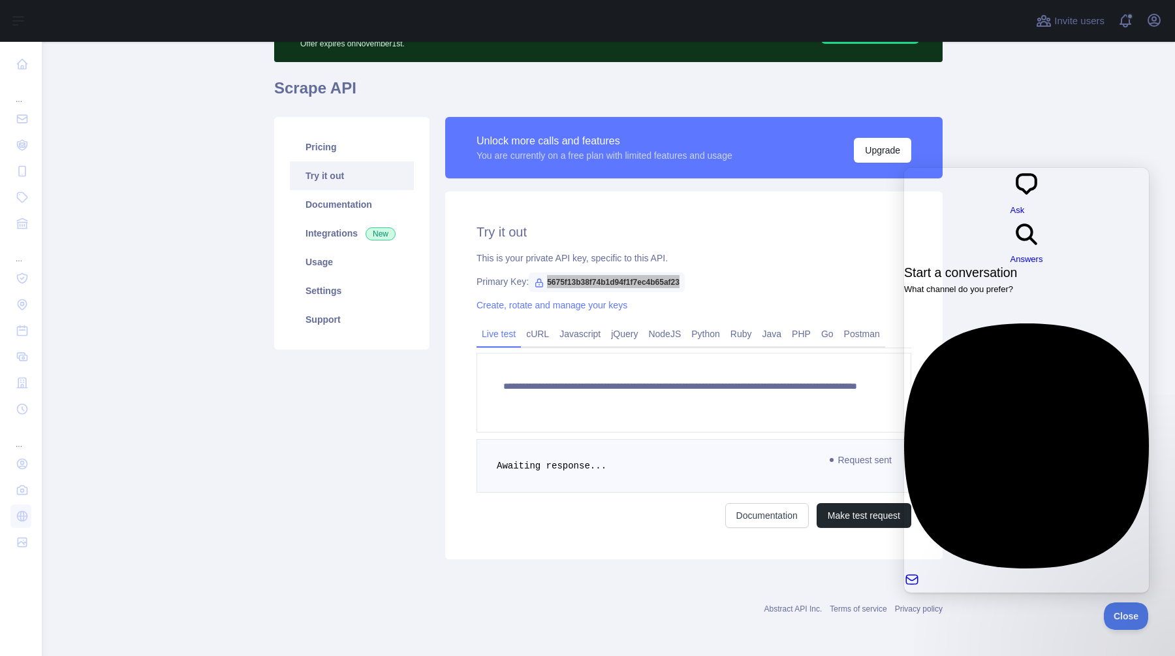
click at [1031, 631] on div at bounding box center [1026, 631] width 245 height 0
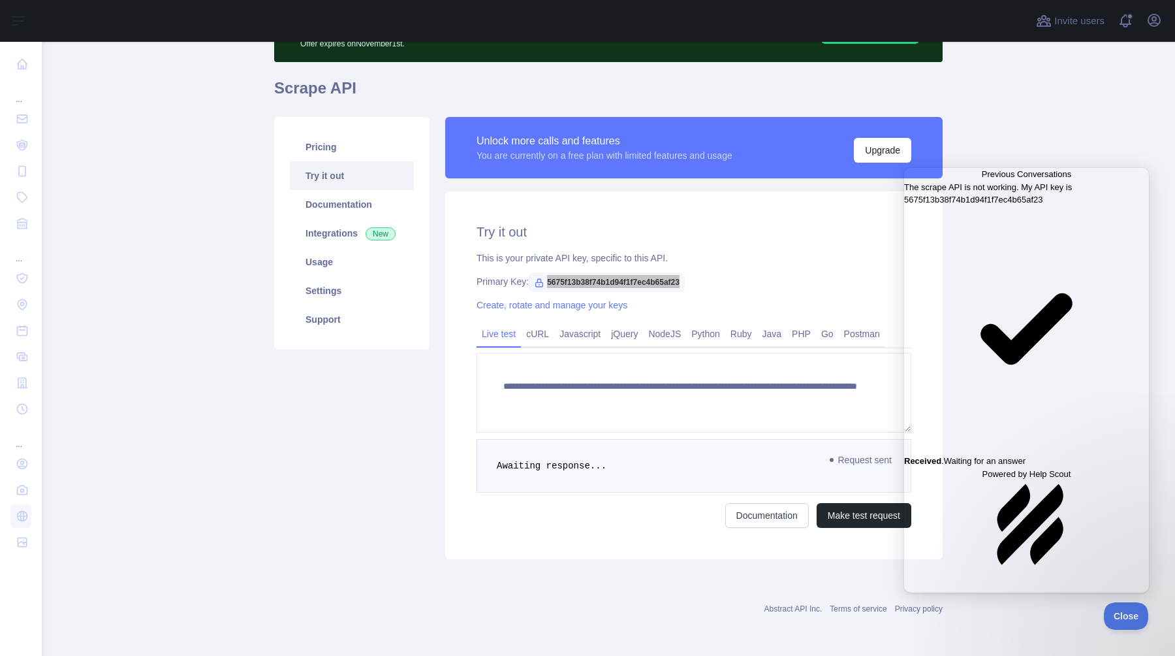
click at [966, 205] on span "The scrape API is not working. My API key is 5675f13b38f74b1d94f1f7ec4b65af23" at bounding box center [988, 193] width 168 height 23
click at [915, 574] on button "Close" at bounding box center [909, 582] width 10 height 17
click at [1108, 144] on main "**********" at bounding box center [608, 349] width 1133 height 614
click at [982, 179] on span "Go back" at bounding box center [982, 174] width 0 height 10
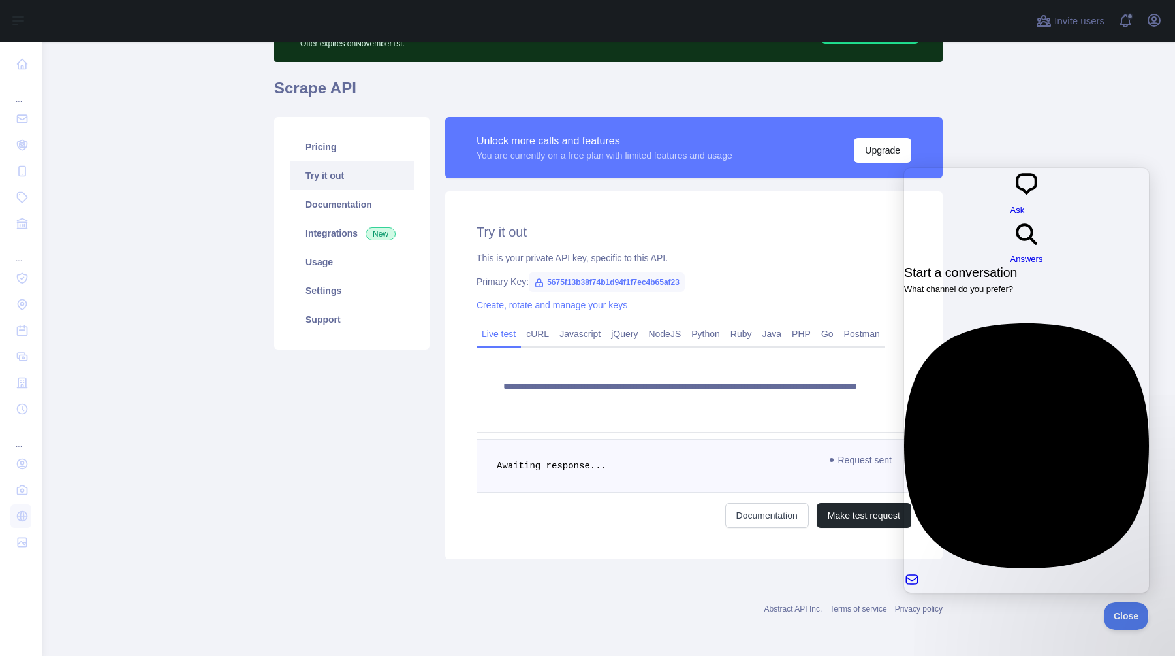
click at [1007, 140] on main "**********" at bounding box center [608, 349] width 1133 height 614
click at [1124, 619] on button "Close" at bounding box center [1123, 613] width 44 height 27
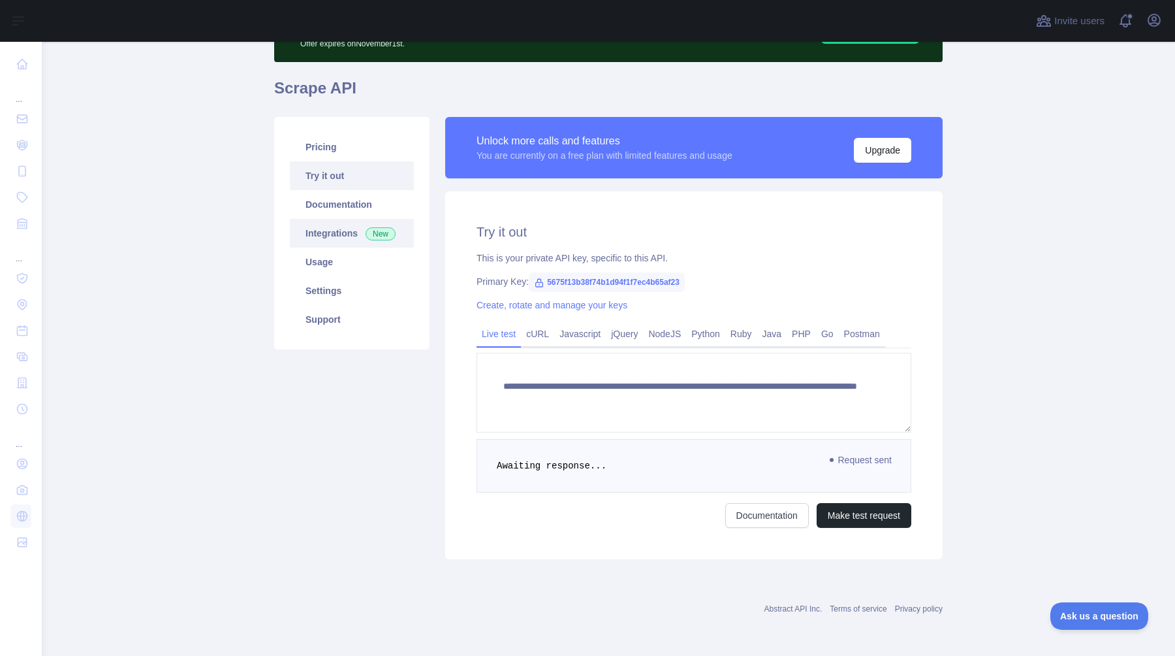
click at [323, 232] on link "Integrations New" at bounding box center [352, 233] width 124 height 29
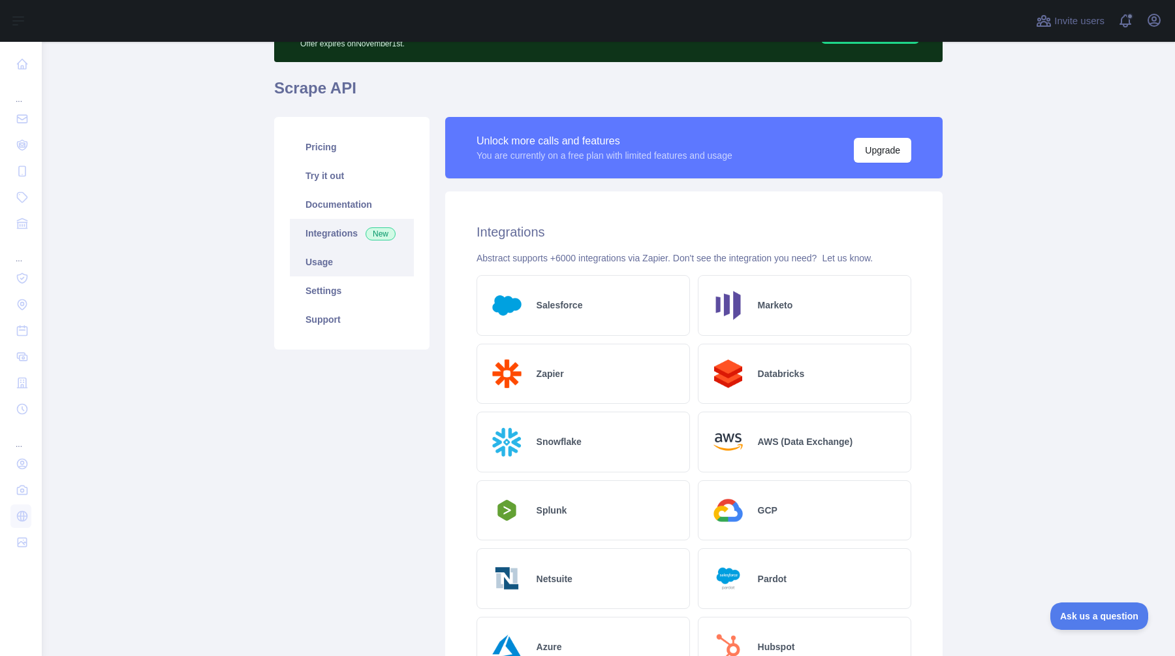
click at [329, 272] on link "Usage" at bounding box center [352, 261] width 124 height 29
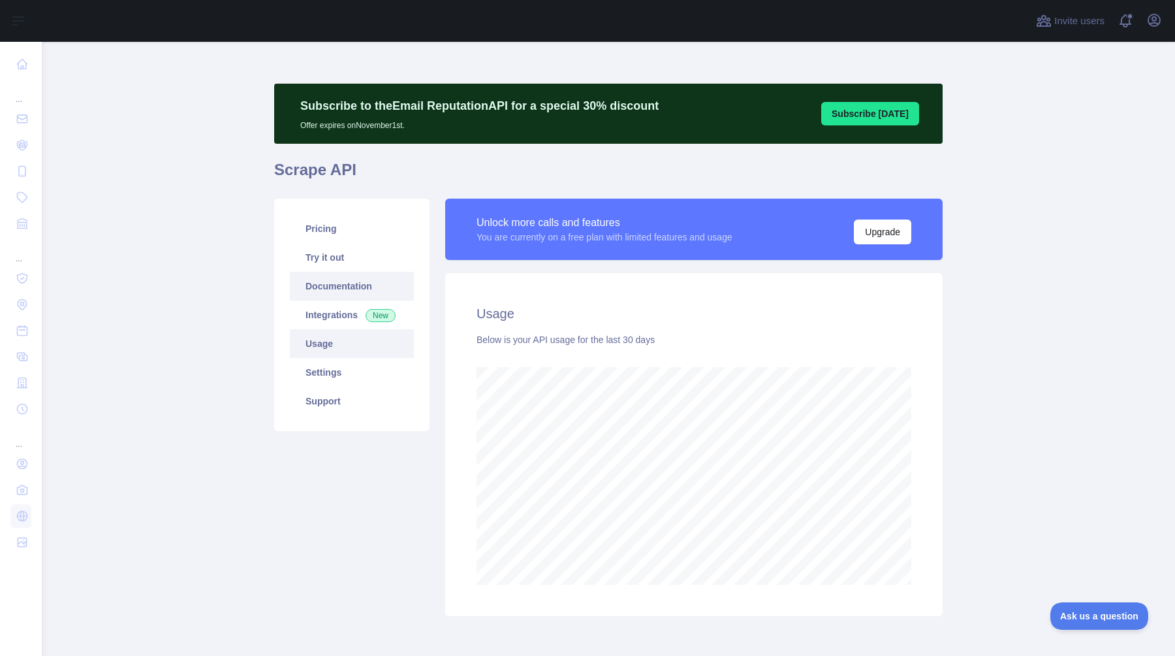
scroll to position [614, 1133]
click at [330, 238] on link "Pricing" at bounding box center [352, 228] width 124 height 29
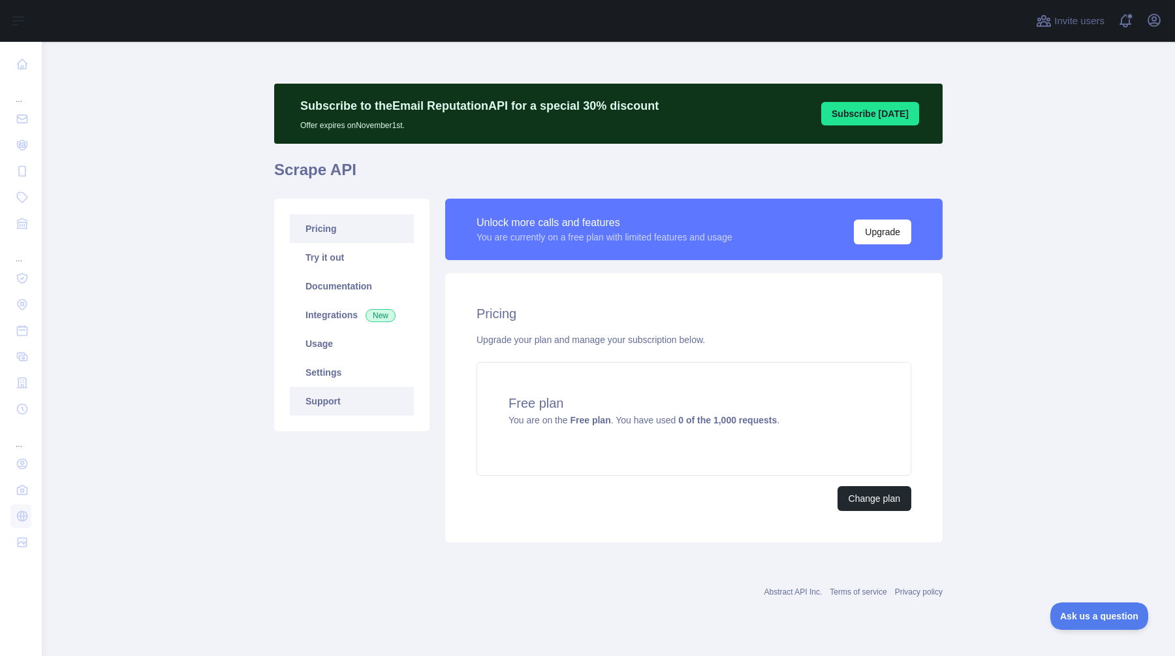
click at [332, 402] on link "Support" at bounding box center [352, 401] width 124 height 29
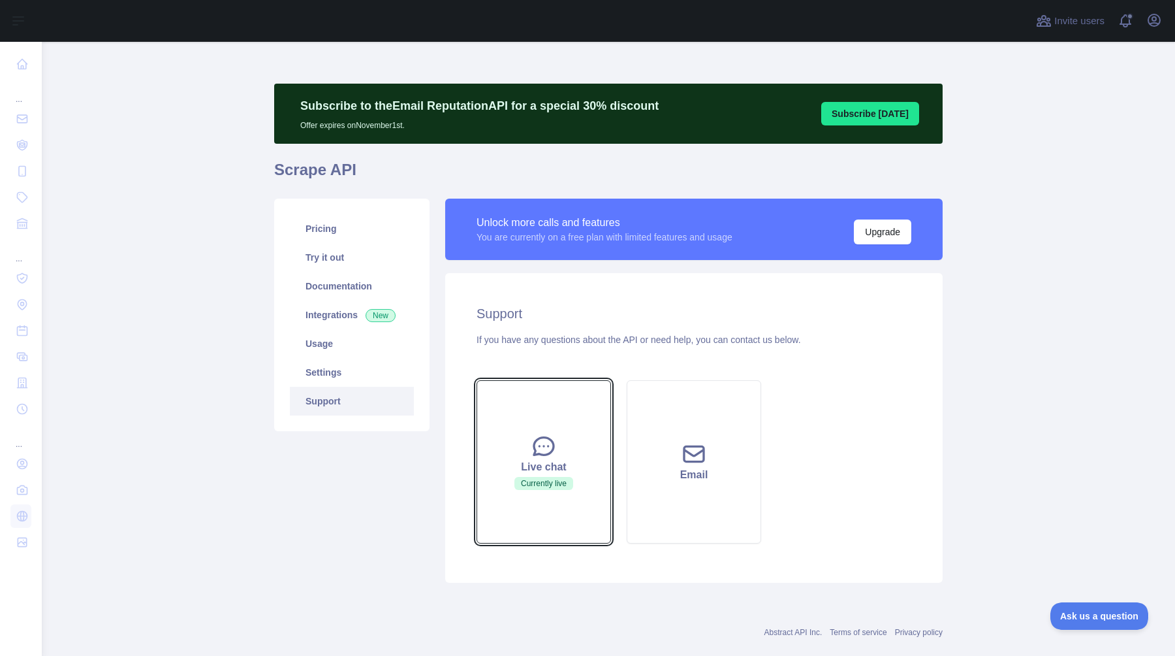
click at [522, 419] on button "Live chat Currently live" at bounding box center [544, 461] width 135 height 163
click at [548, 457] on icon at bounding box center [544, 446] width 26 height 26
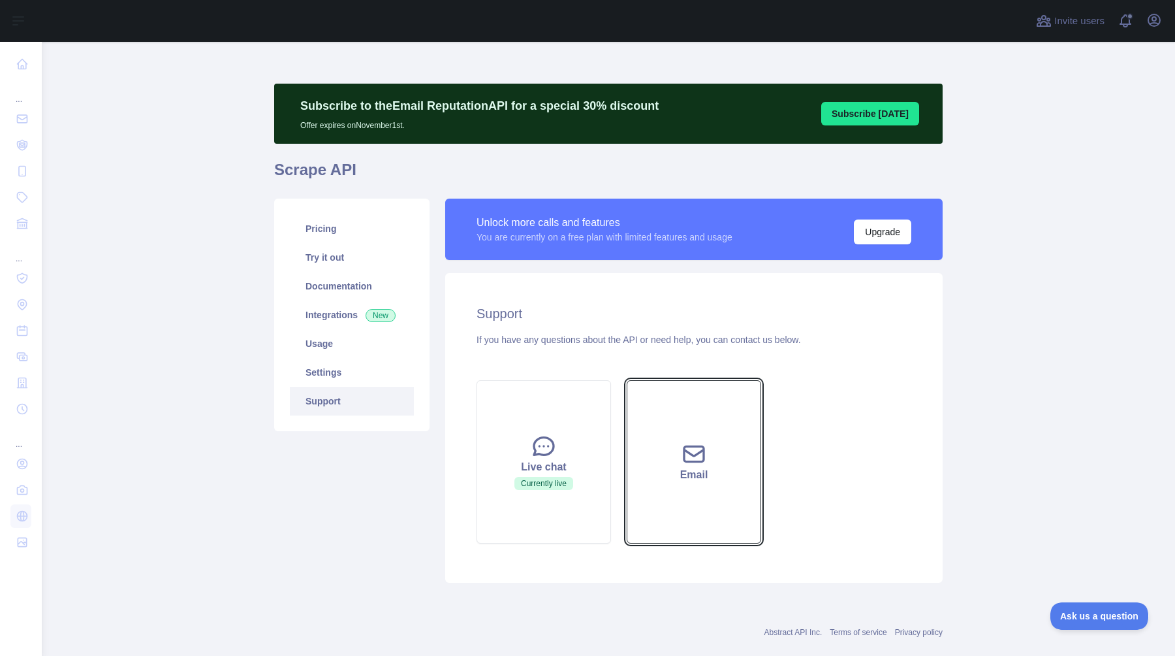
click at [648, 395] on button "Email" at bounding box center [694, 461] width 135 height 163
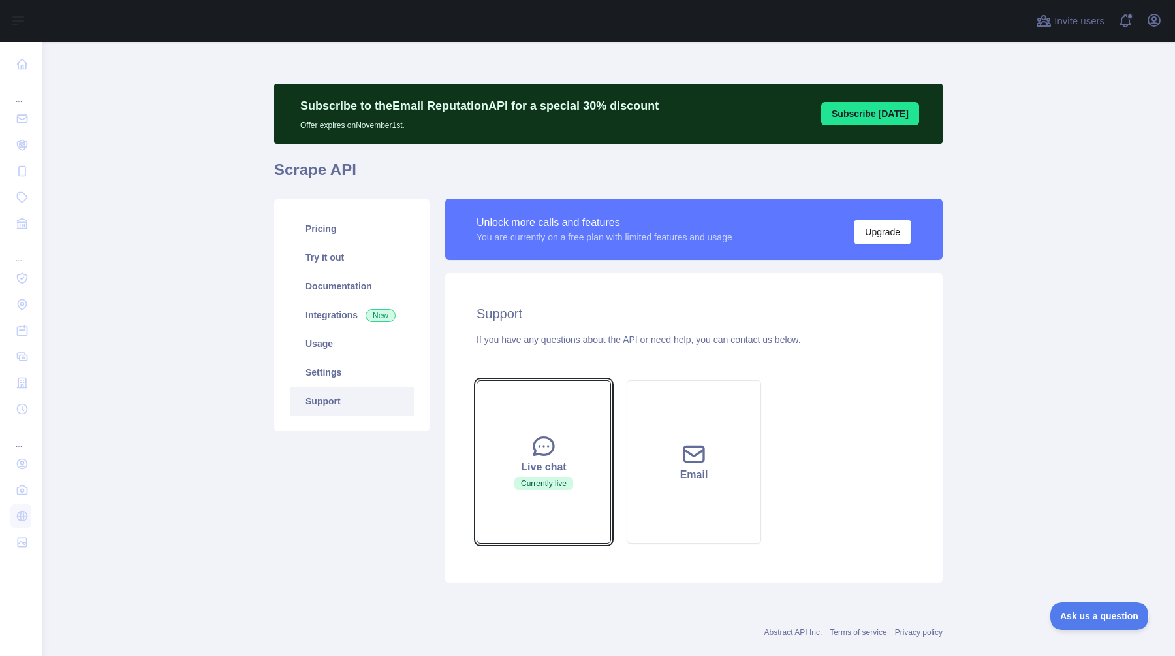
click at [539, 467] on div "Live chat" at bounding box center [544, 467] width 102 height 16
click at [539, 493] on button "Live chat Currently live" at bounding box center [544, 461] width 135 height 163
click at [558, 496] on button "Live chat Currently live" at bounding box center [544, 461] width 135 height 163
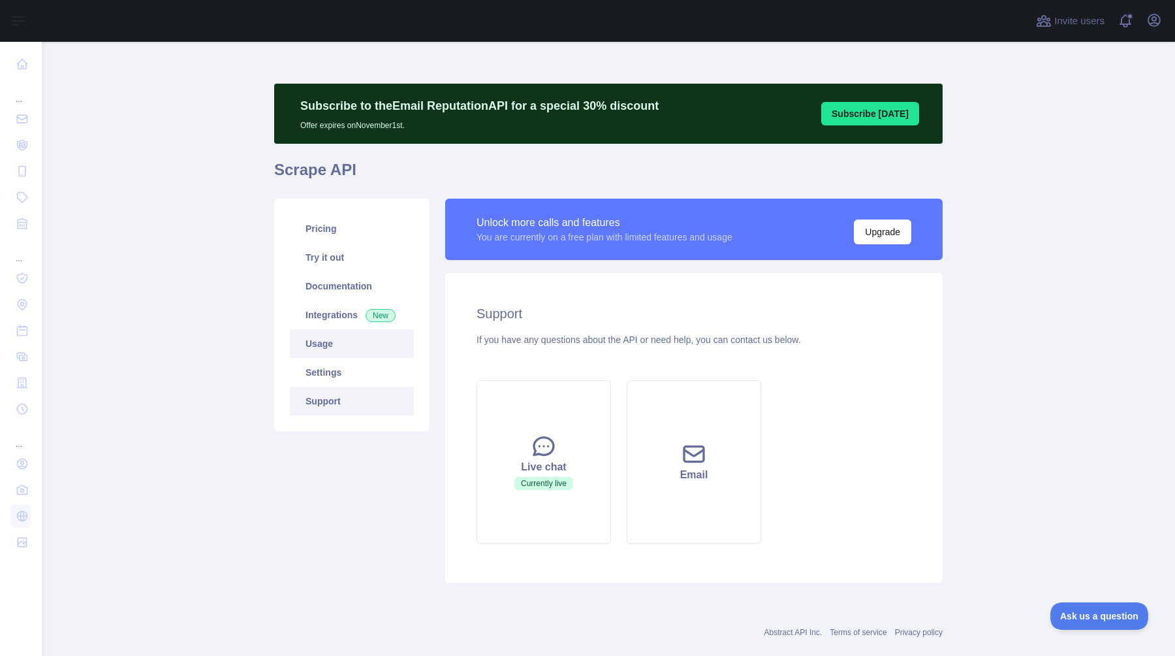
click at [358, 352] on link "Usage" at bounding box center [352, 343] width 124 height 29
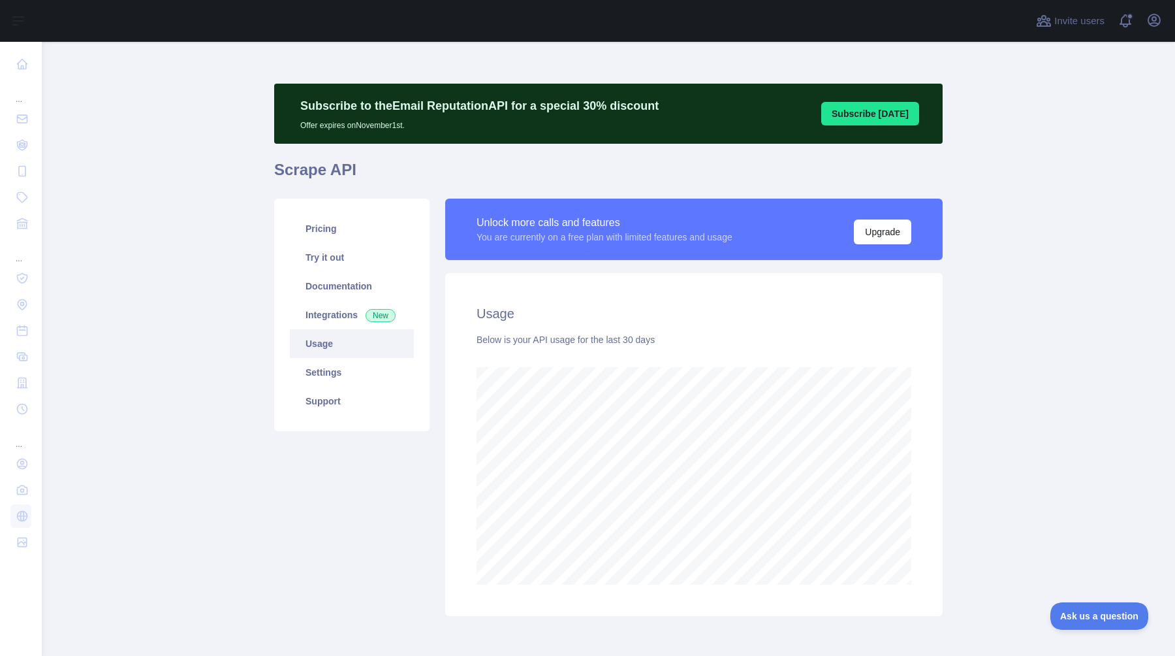
scroll to position [614, 1133]
click at [354, 367] on link "Settings" at bounding box center [352, 372] width 124 height 29
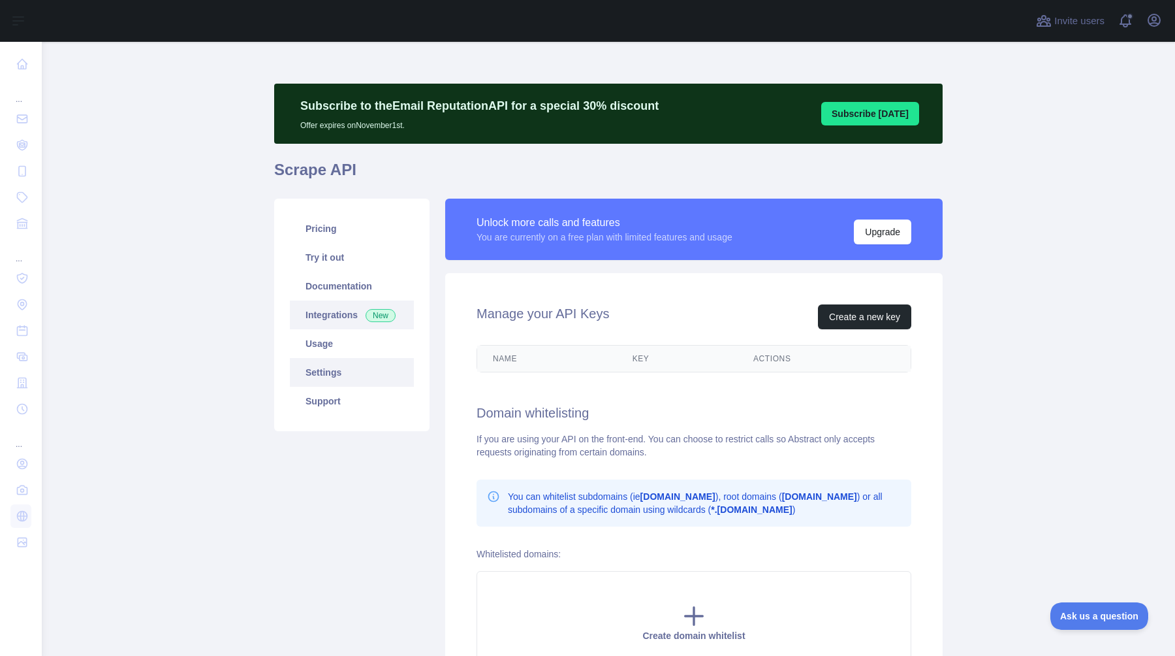
click at [343, 324] on link "Integrations New" at bounding box center [352, 314] width 124 height 29
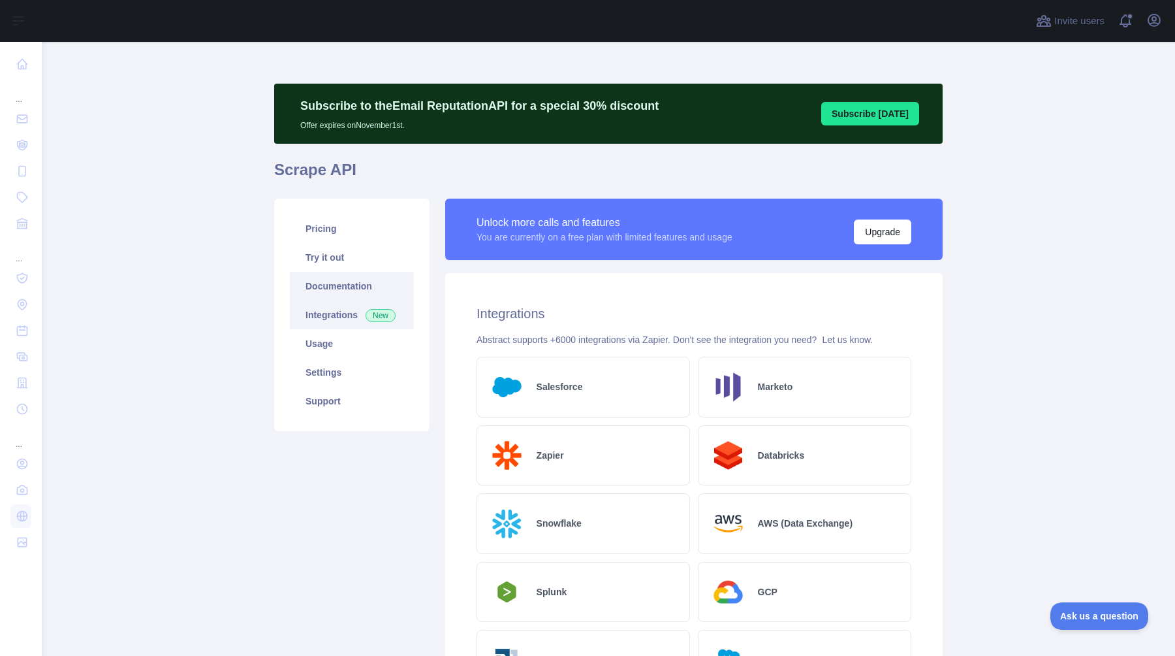
click at [324, 289] on link "Documentation" at bounding box center [352, 286] width 124 height 29
click at [334, 259] on link "Try it out" at bounding box center [352, 257] width 124 height 29
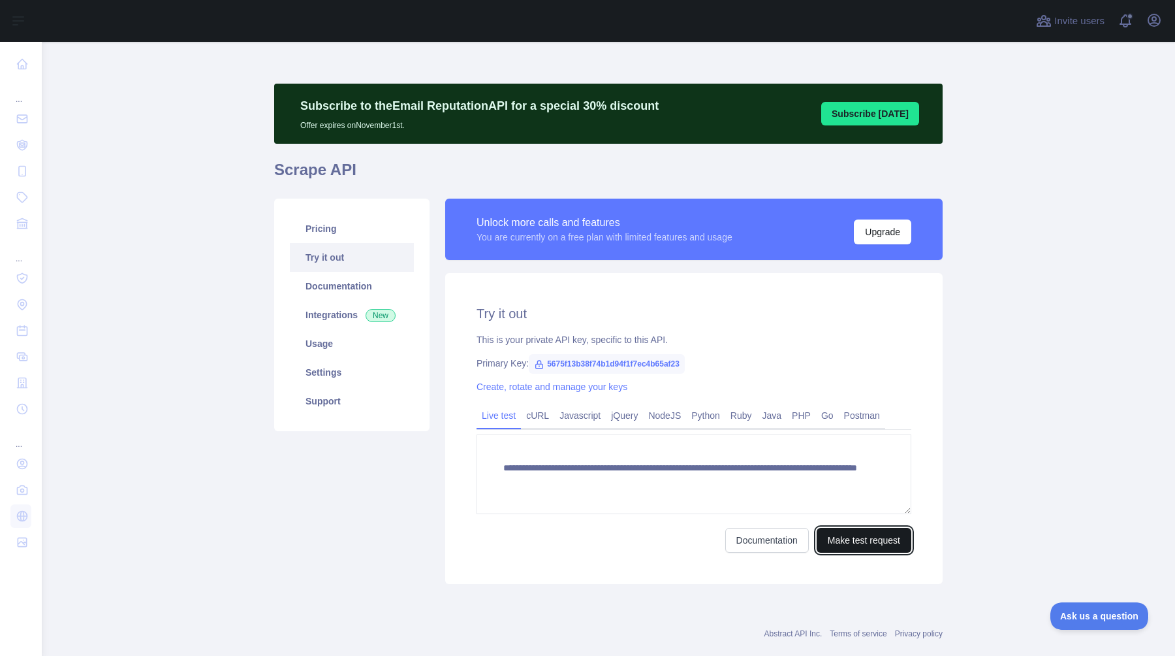
click at [851, 547] on button "Make test request" at bounding box center [864, 540] width 95 height 25
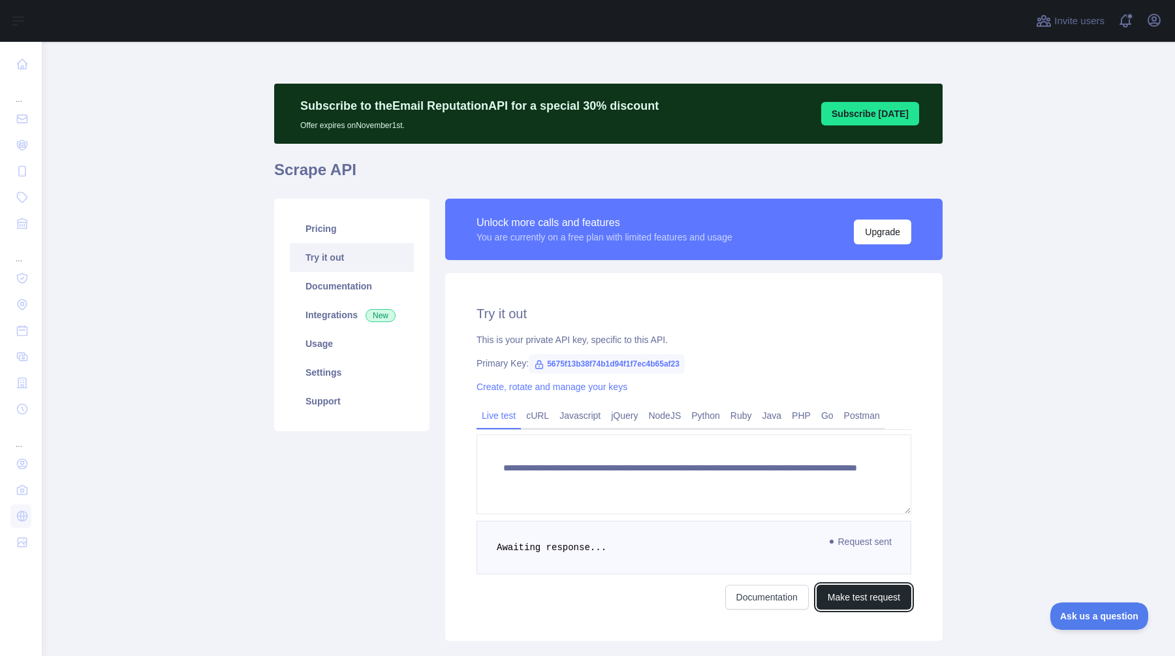
scroll to position [82, 0]
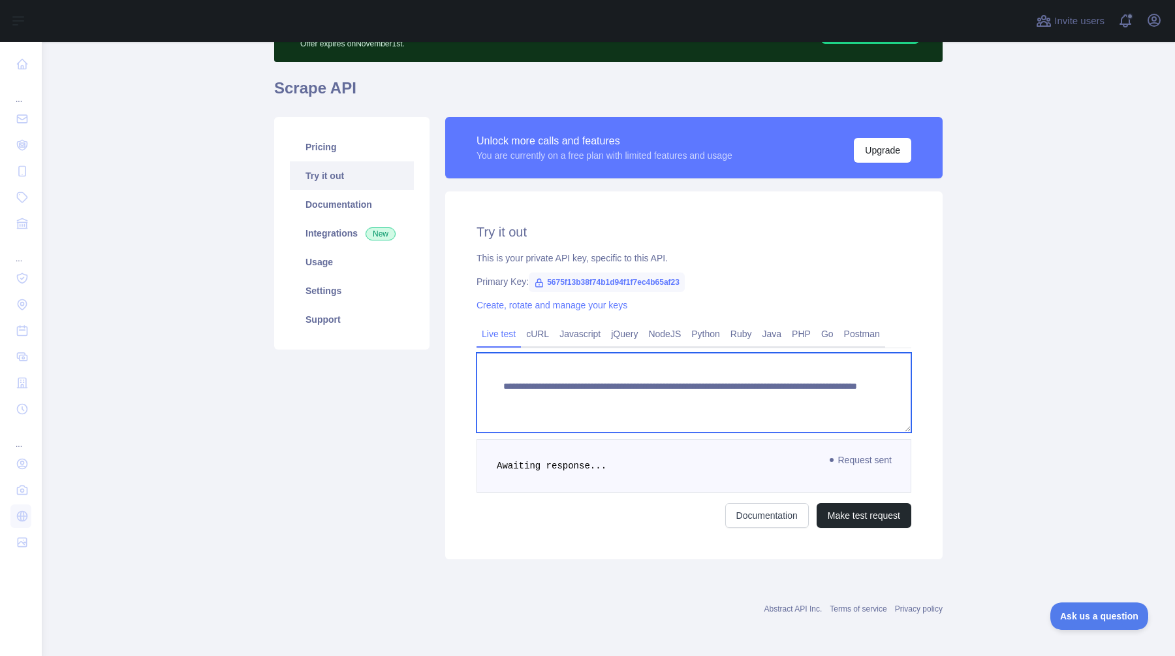
drag, startPoint x: 724, startPoint y: 400, endPoint x: 921, endPoint y: 398, distance: 196.5
click at [921, 398] on div "**********" at bounding box center [694, 375] width 498 height 368
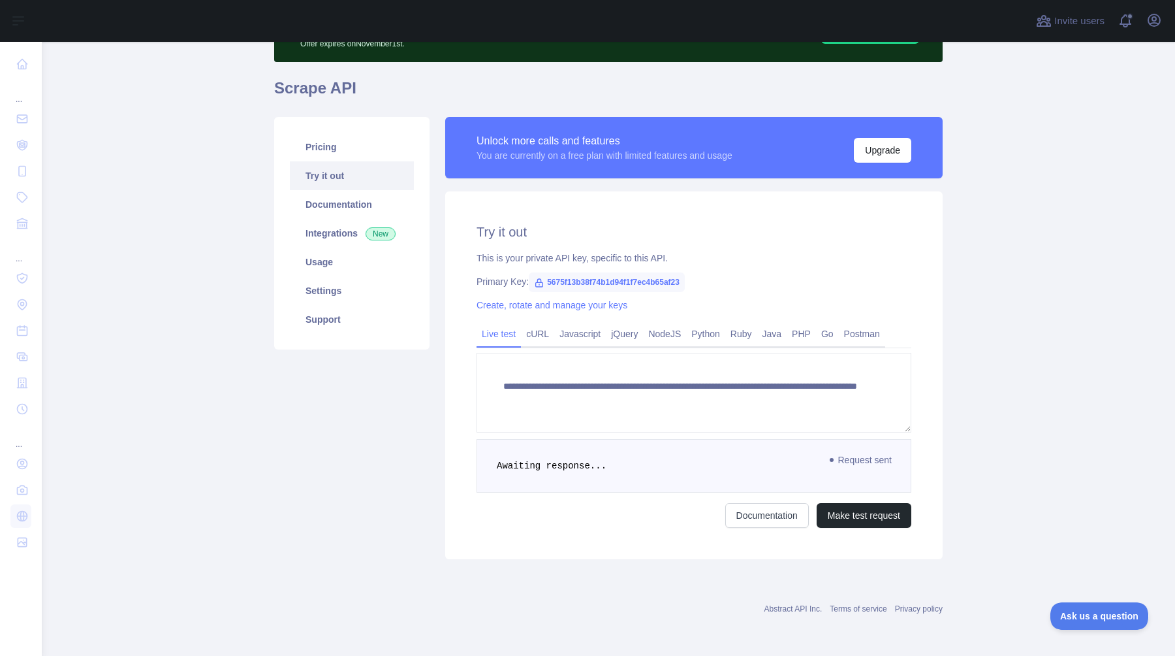
click at [401, 415] on div "Pricing Try it out Documentation Integrations New Usage Settings Support" at bounding box center [351, 338] width 171 height 442
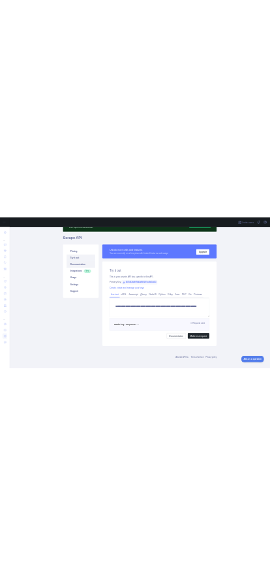
scroll to position [0, 0]
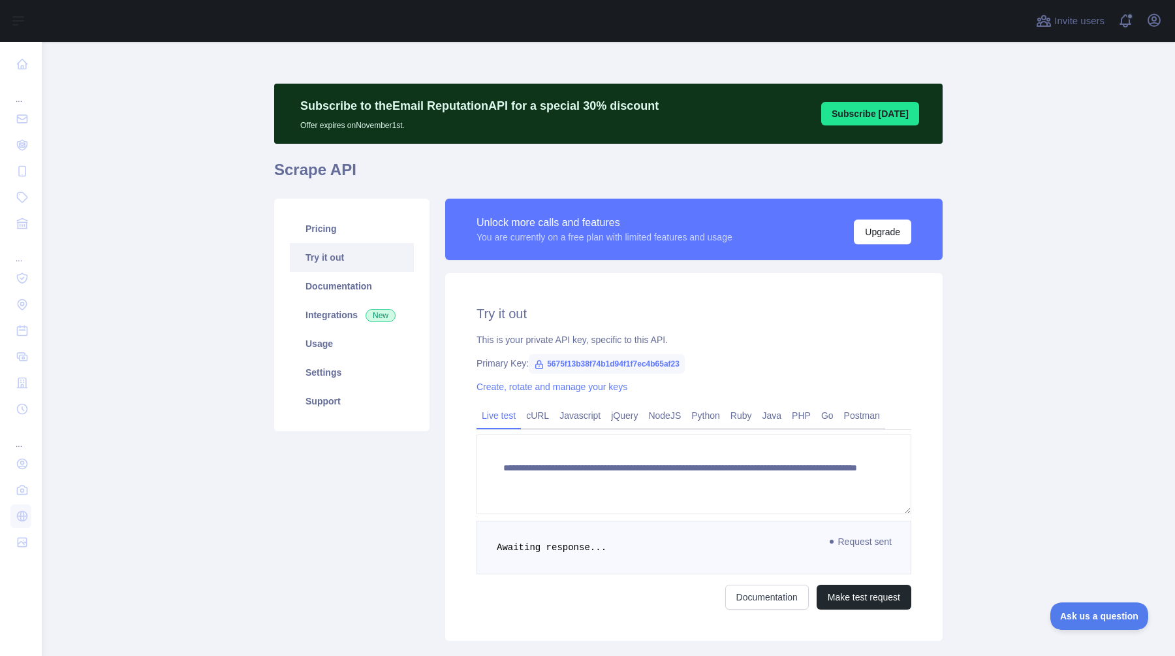
click at [989, 160] on main "**********" at bounding box center [608, 349] width 1133 height 614
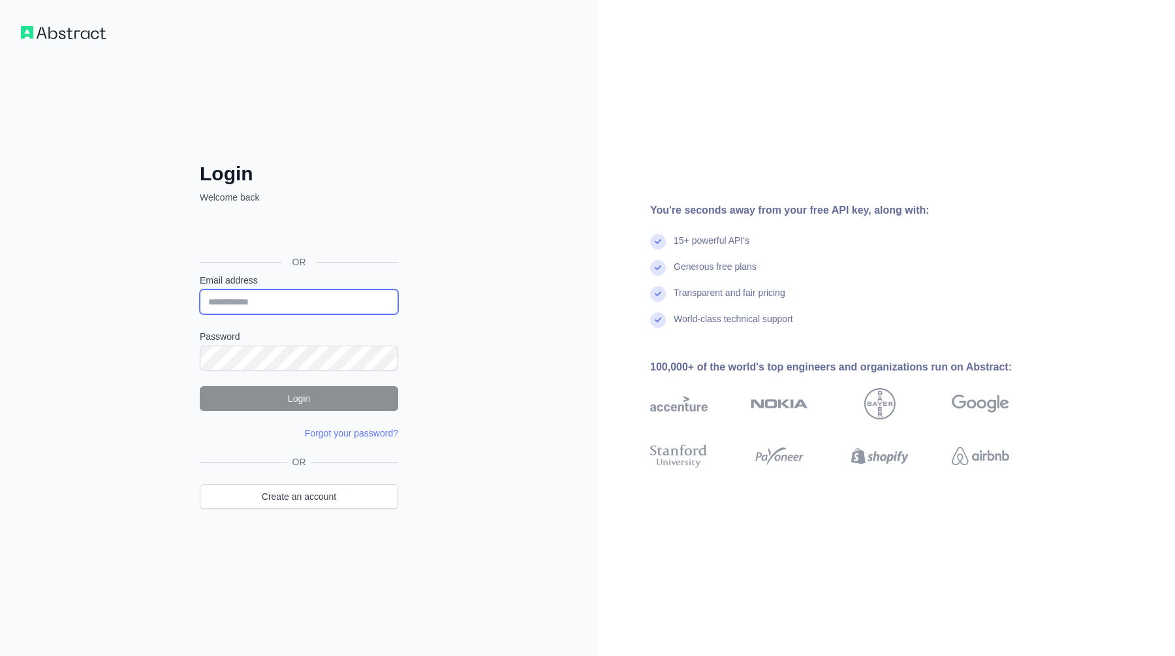
type input "**********"
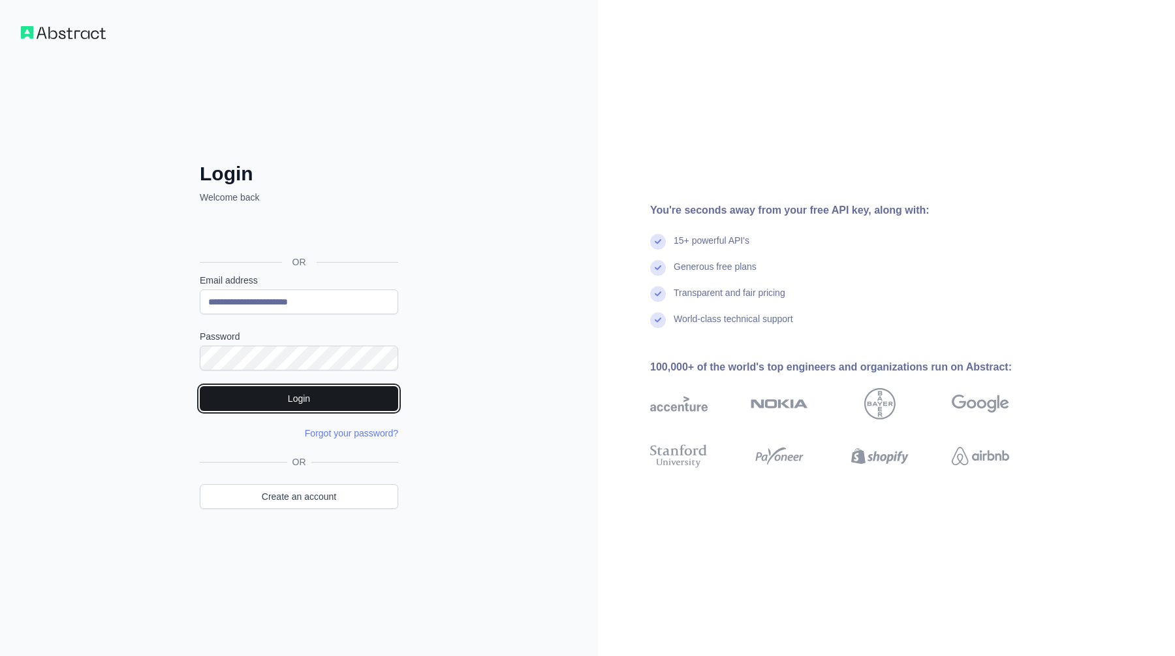
click at [212, 400] on button "Login" at bounding box center [299, 398] width 198 height 25
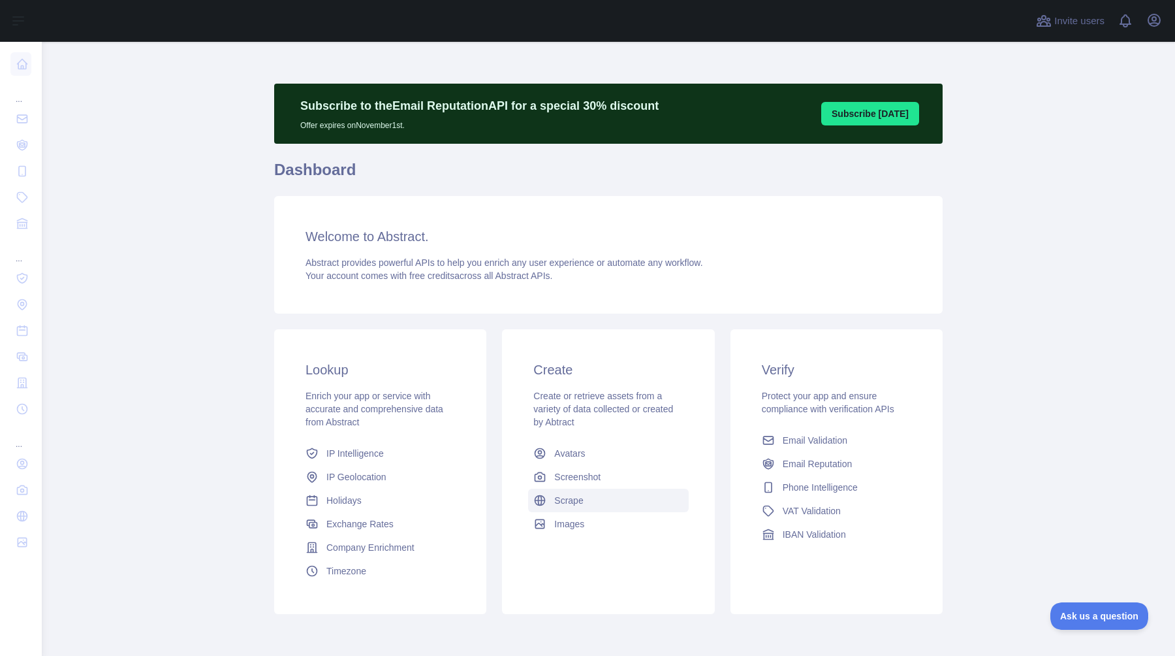
click at [578, 501] on span "Scrape" at bounding box center [568, 500] width 29 height 13
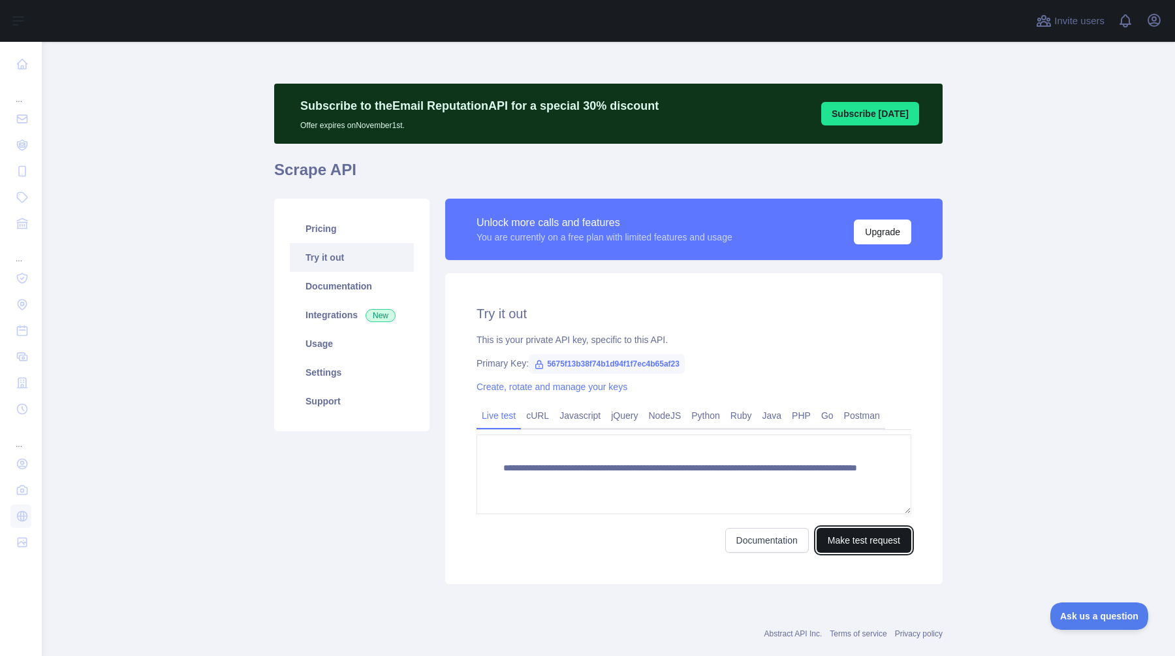
click at [830, 542] on button "Make test request" at bounding box center [864, 540] width 95 height 25
click at [849, 538] on button "Make test request" at bounding box center [864, 540] width 95 height 25
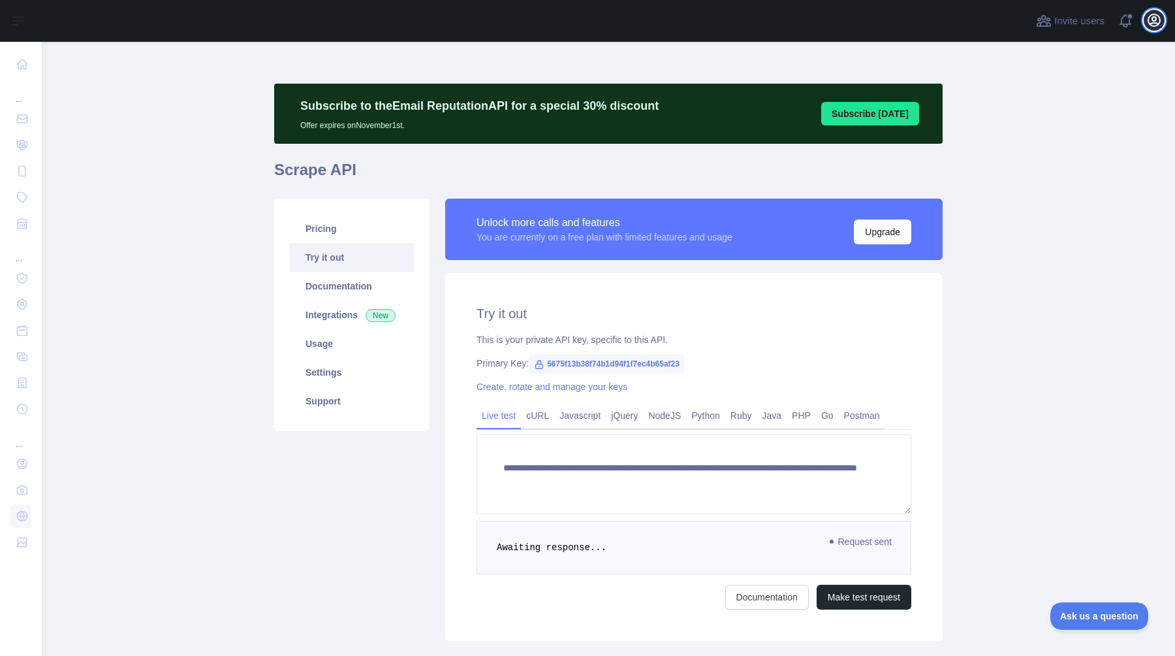
click at [1152, 16] on icon "button" at bounding box center [1155, 20] width 16 height 16
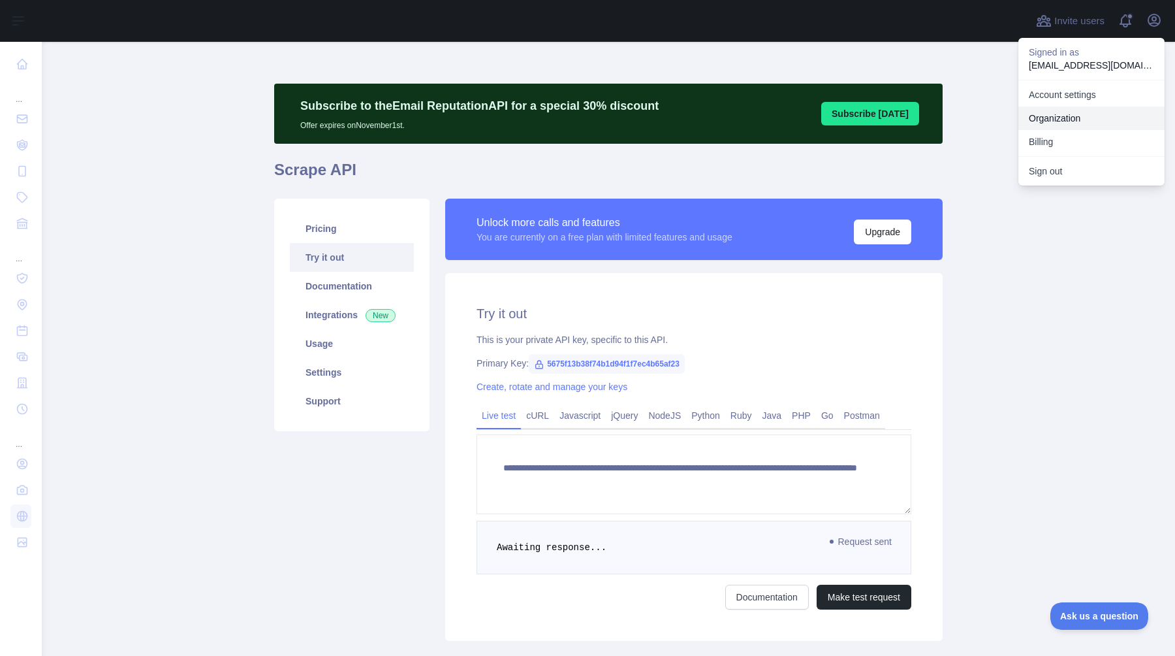
click at [1065, 110] on link "Organization" at bounding box center [1092, 118] width 146 height 24
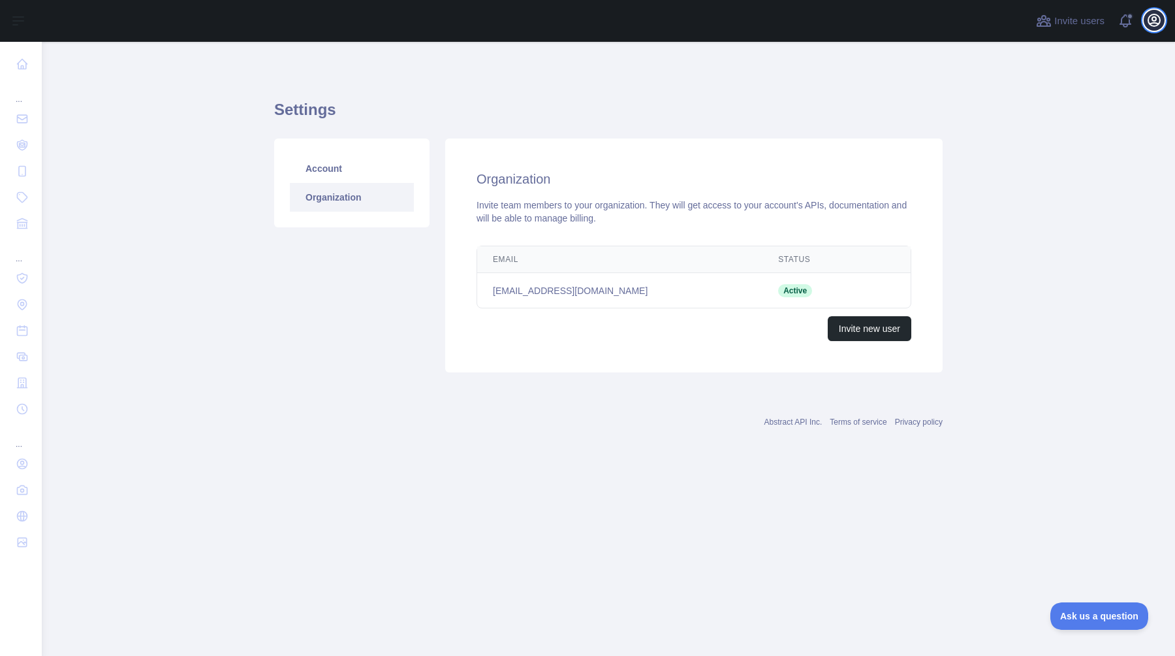
click at [1149, 22] on icon "button" at bounding box center [1155, 20] width 12 height 12
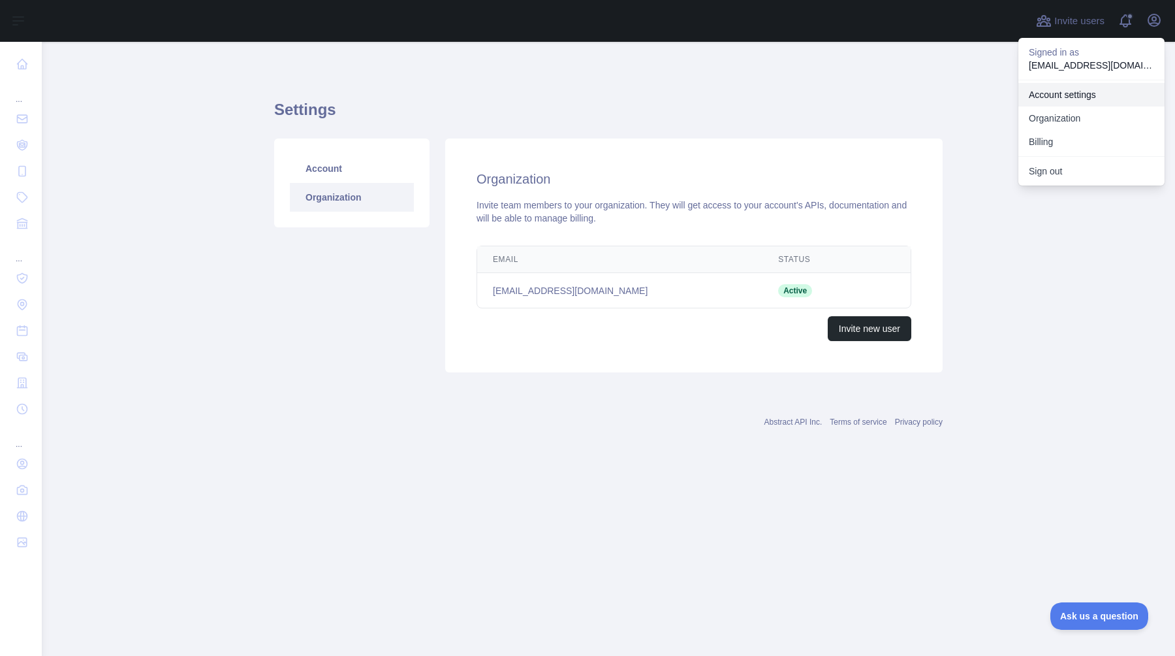
click at [1094, 99] on link "Account settings" at bounding box center [1092, 95] width 146 height 24
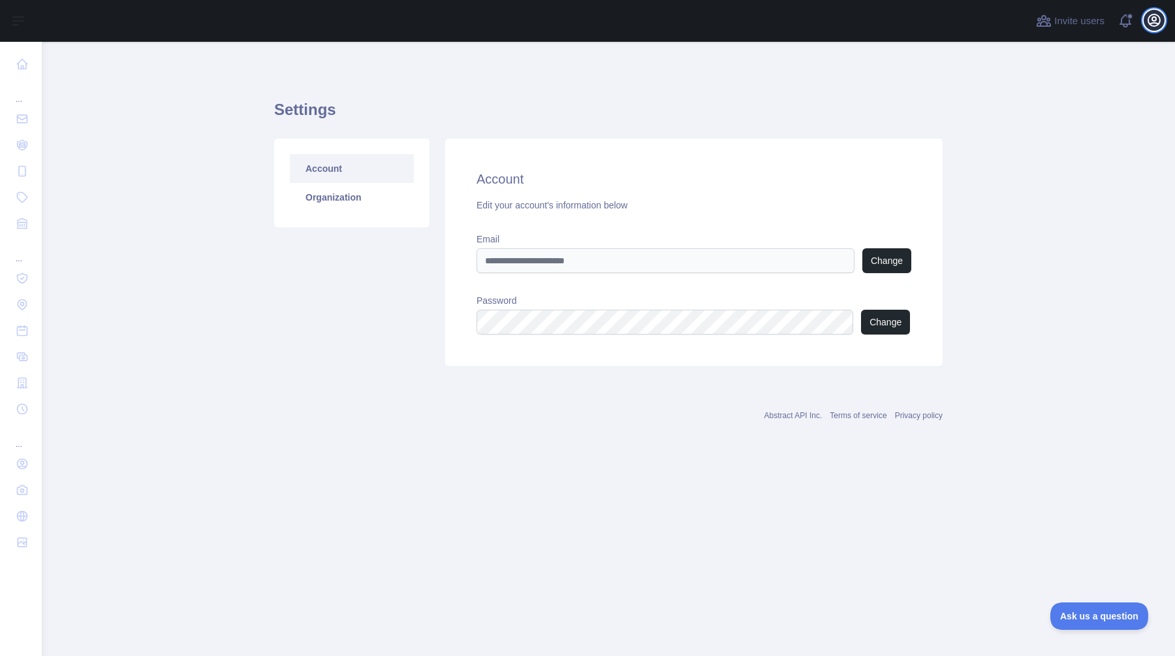
click at [1158, 24] on icon "button" at bounding box center [1155, 20] width 12 height 12
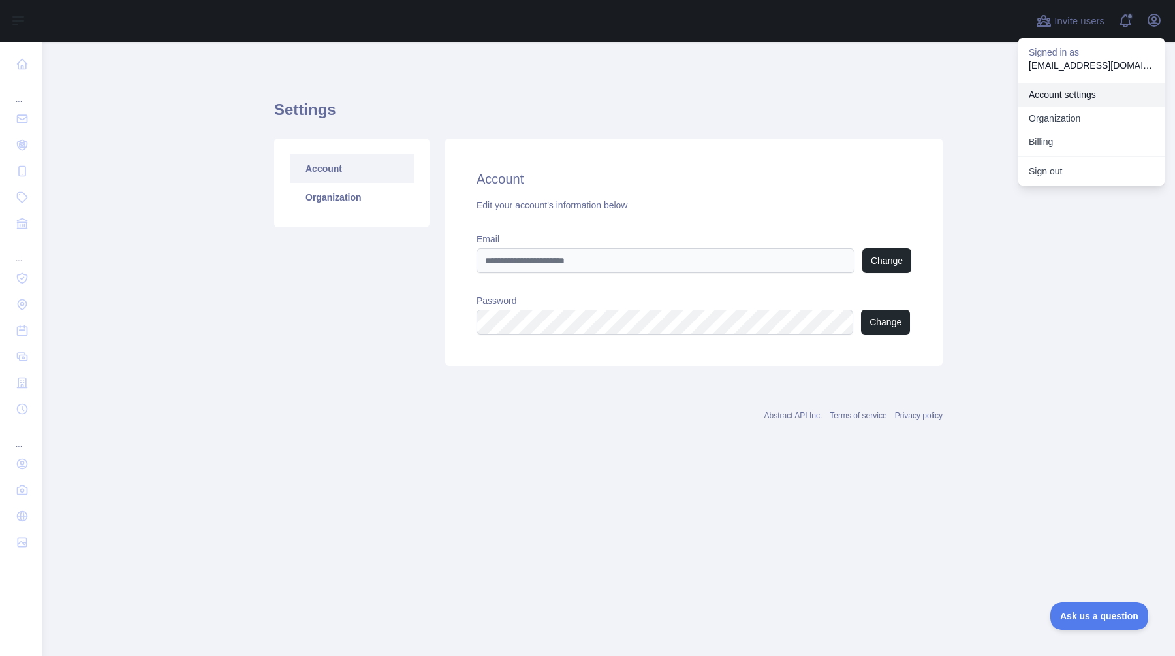
click at [1087, 96] on link "Account settings" at bounding box center [1092, 95] width 146 height 24
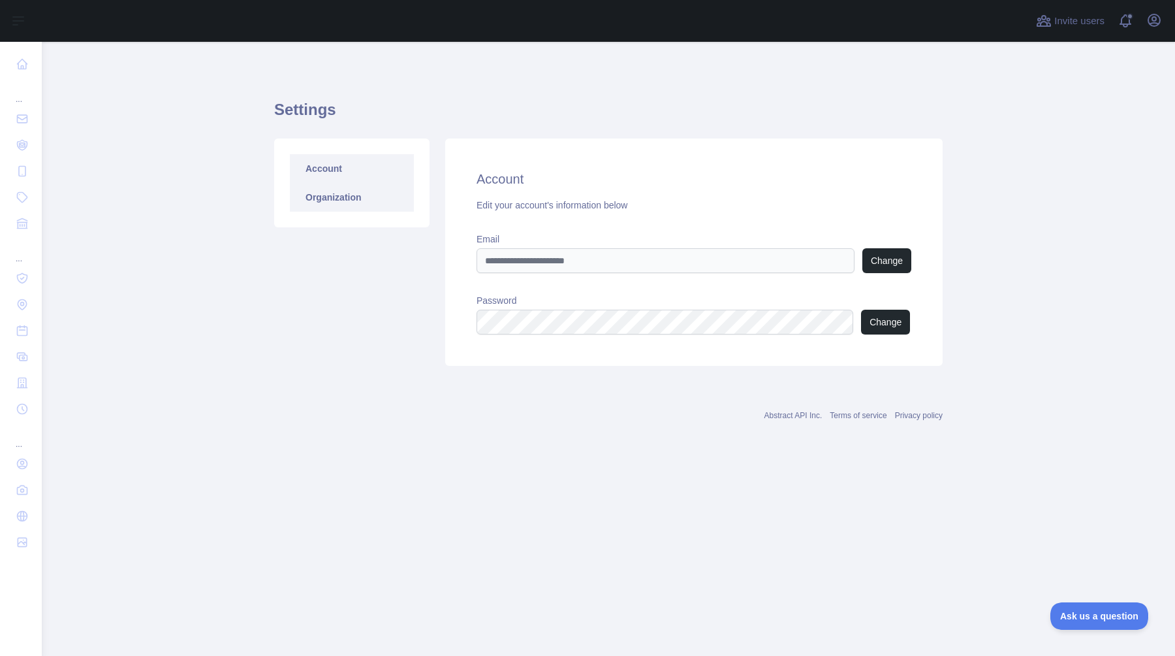
click at [342, 198] on link "Organization" at bounding box center [352, 197] width 124 height 29
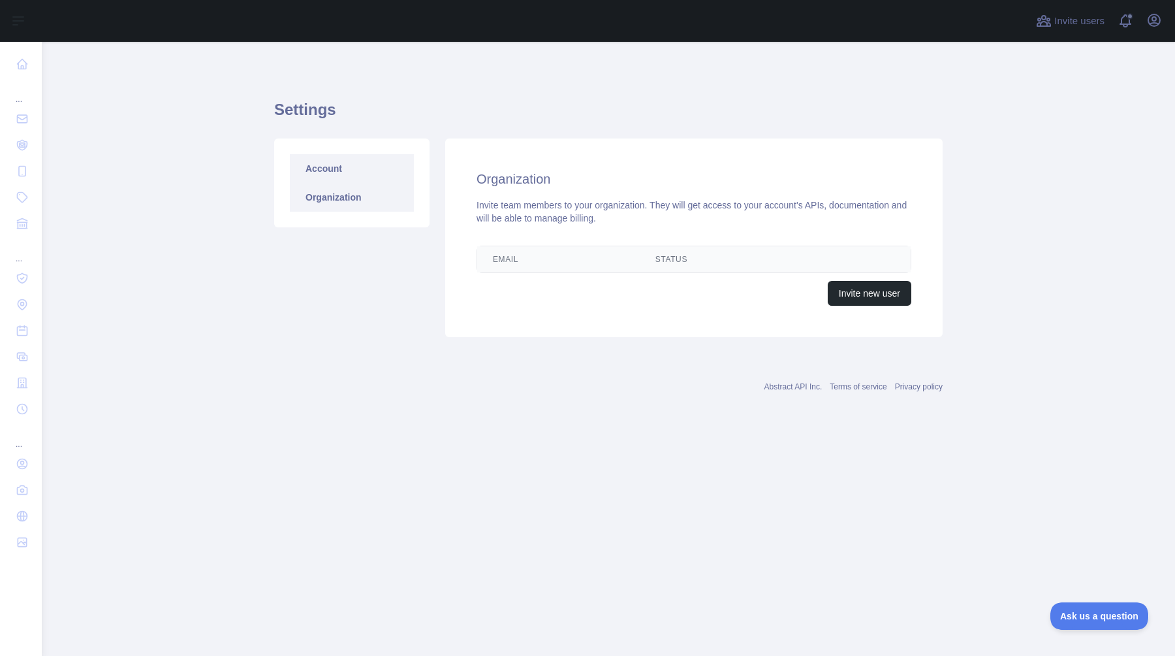
click at [340, 171] on link "Account" at bounding box center [352, 168] width 124 height 29
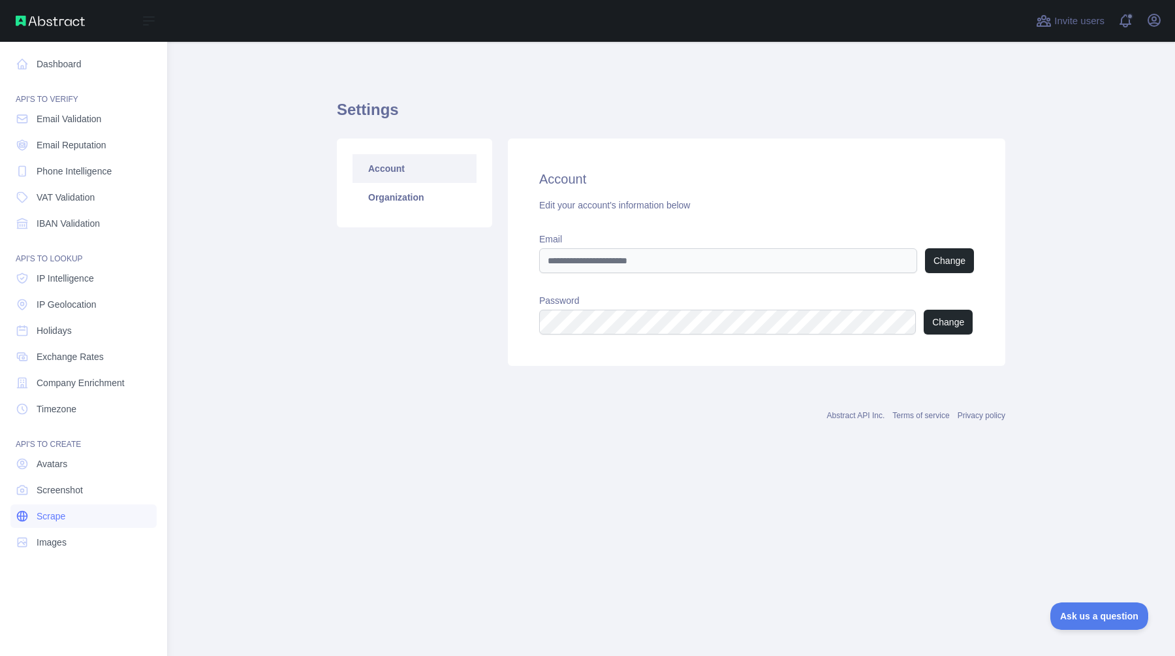
click at [45, 517] on span "Scrape" at bounding box center [51, 515] width 29 height 13
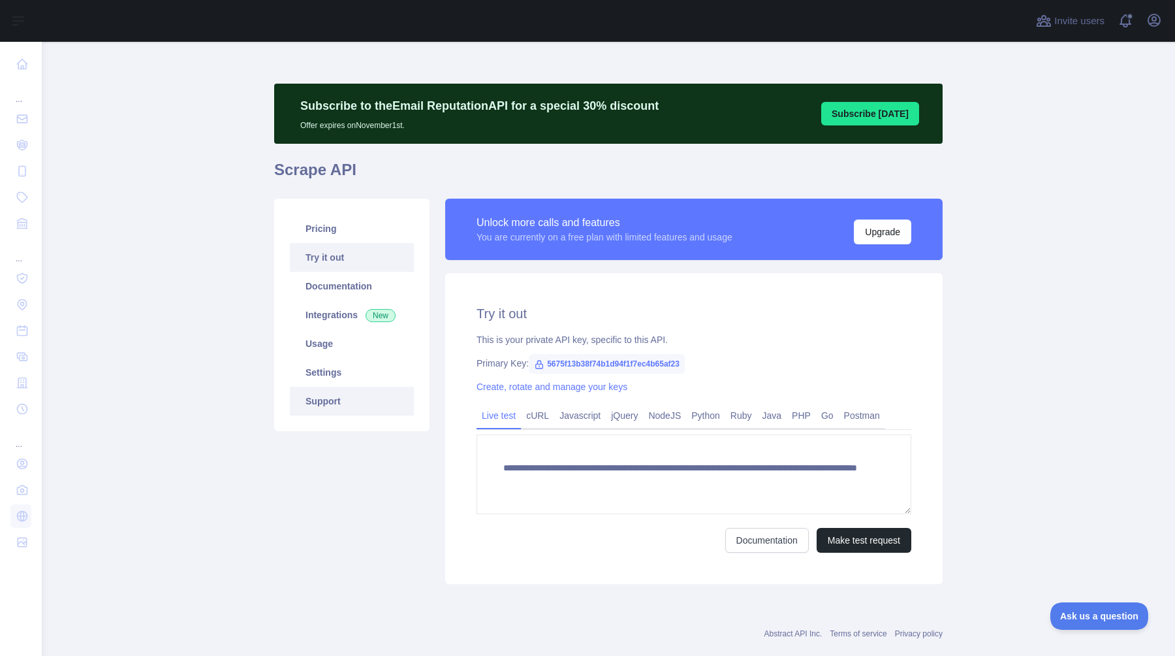
click at [355, 401] on link "Support" at bounding box center [352, 401] width 124 height 29
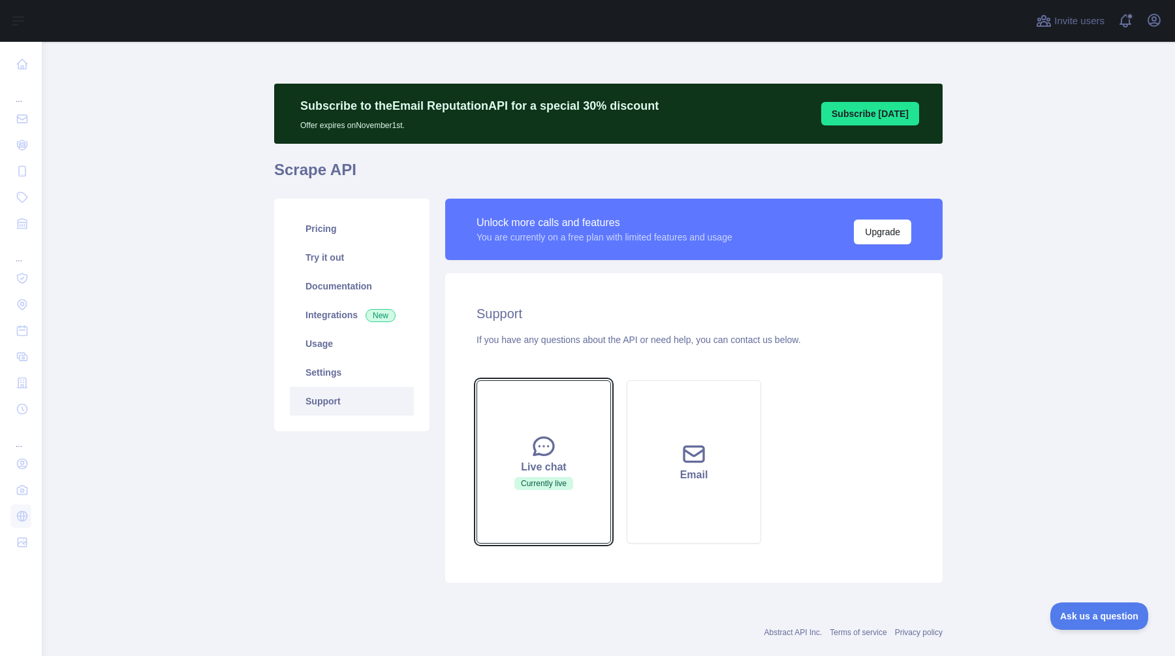
click at [574, 477] on button "Live chat Currently live" at bounding box center [544, 461] width 135 height 163
